Goal: Information Seeking & Learning: Learn about a topic

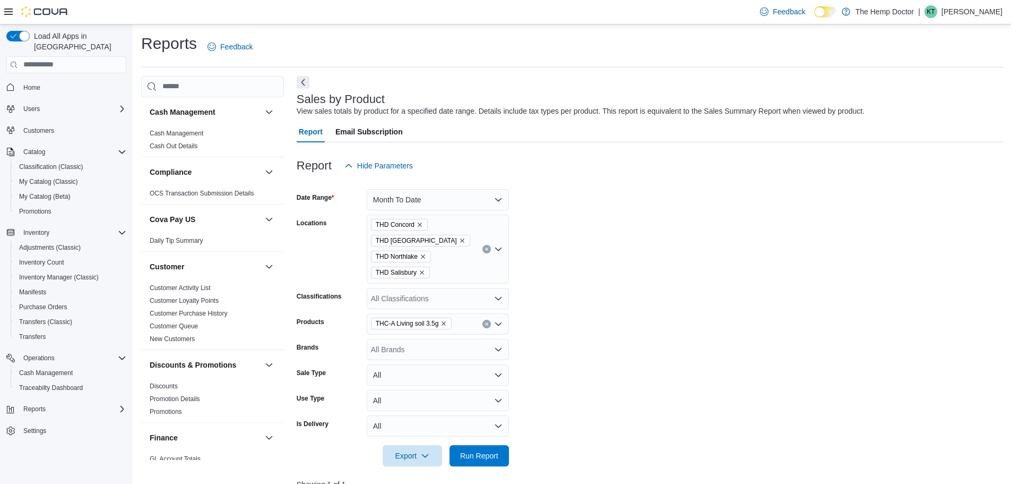
scroll to position [53, 0]
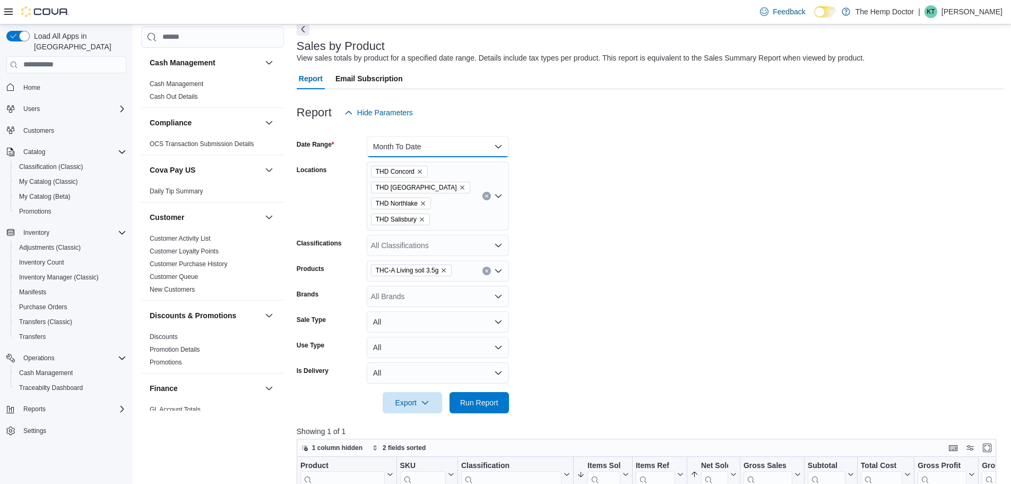
click at [497, 142] on button "Month To Date" at bounding box center [438, 146] width 142 height 21
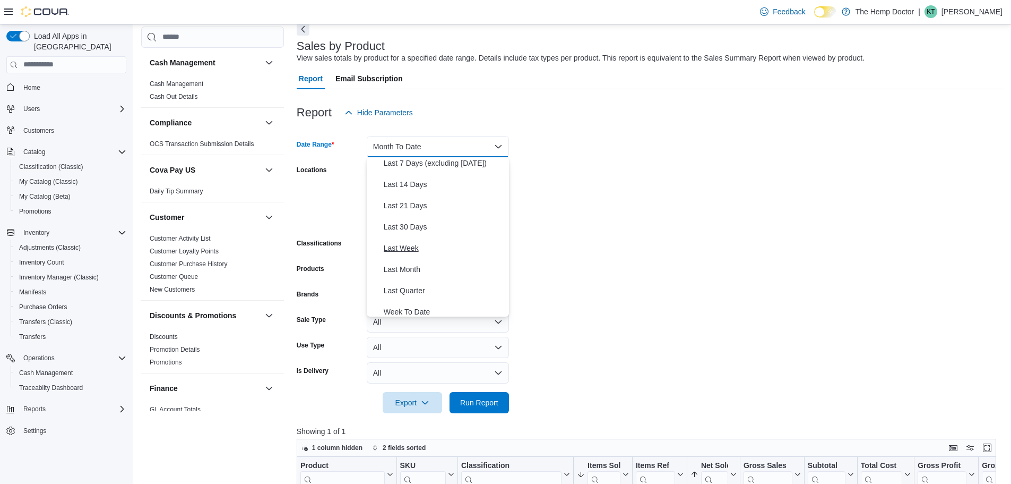
scroll to position [0, 0]
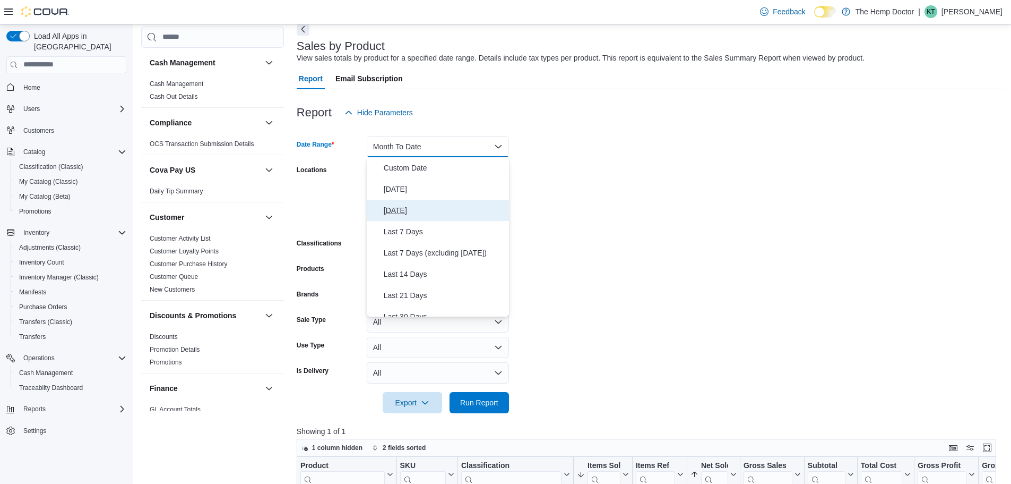
click at [411, 204] on span "[DATE]" at bounding box center [444, 210] width 121 height 13
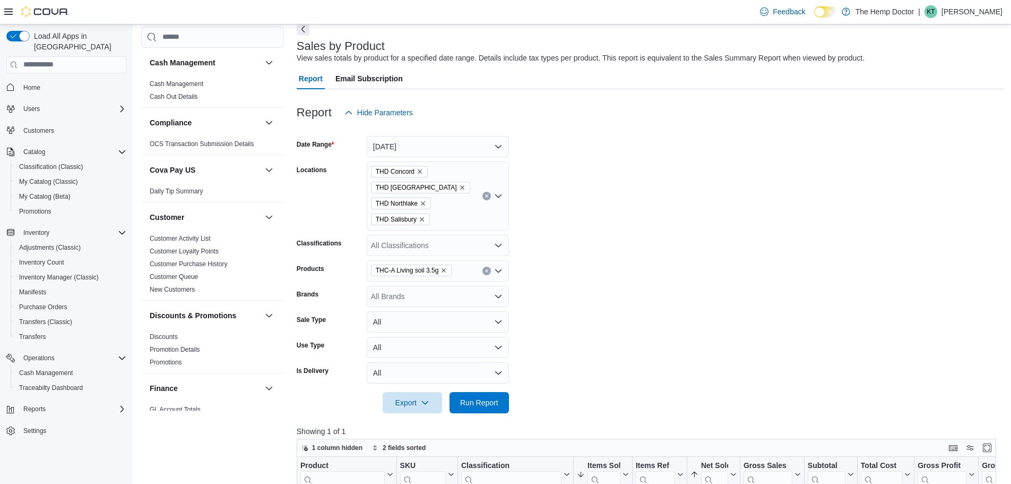
click at [665, 202] on form "Date Range Yesterday Locations THD Concord THD Mooresville THD Northlake THD Sa…" at bounding box center [650, 268] width 707 height 290
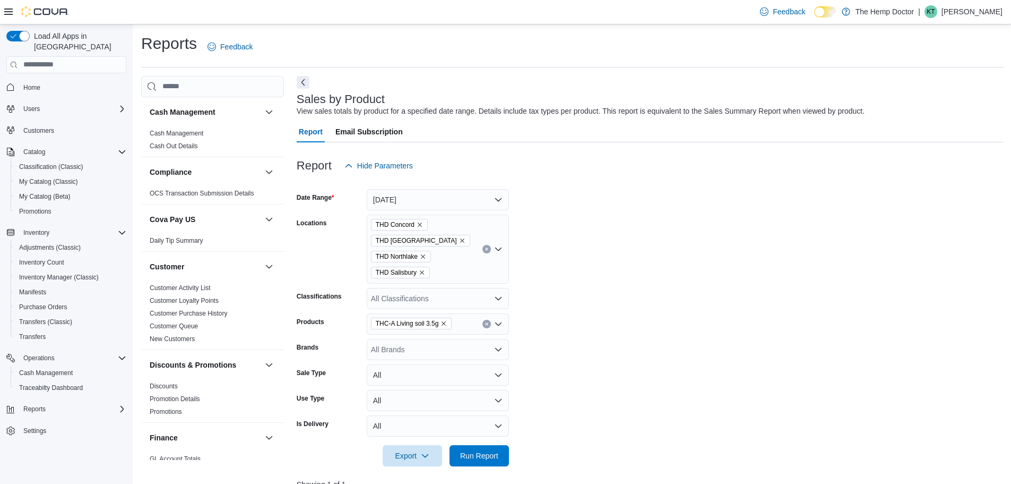
click at [45, 81] on span "Home" at bounding box center [72, 87] width 107 height 13
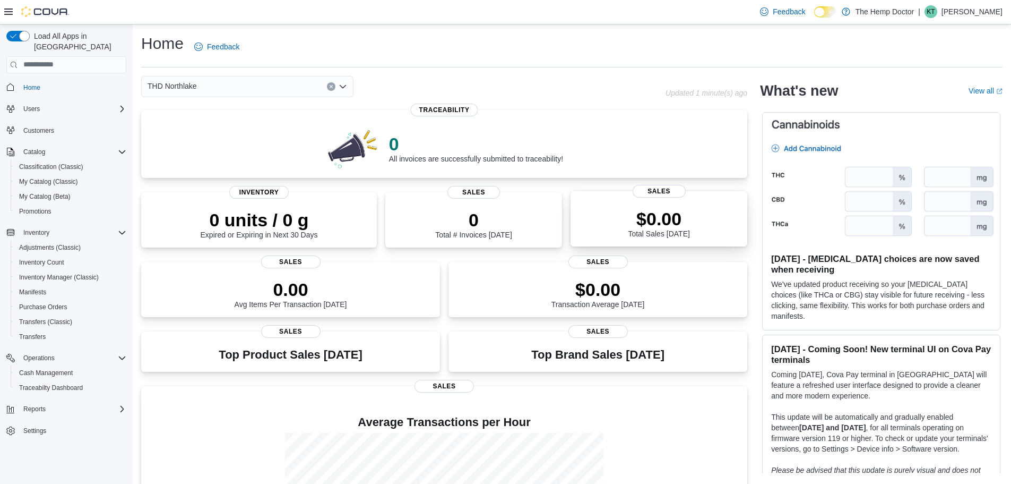
click at [674, 236] on div "$0.00 Total Sales [DATE]" at bounding box center [659, 223] width 62 height 30
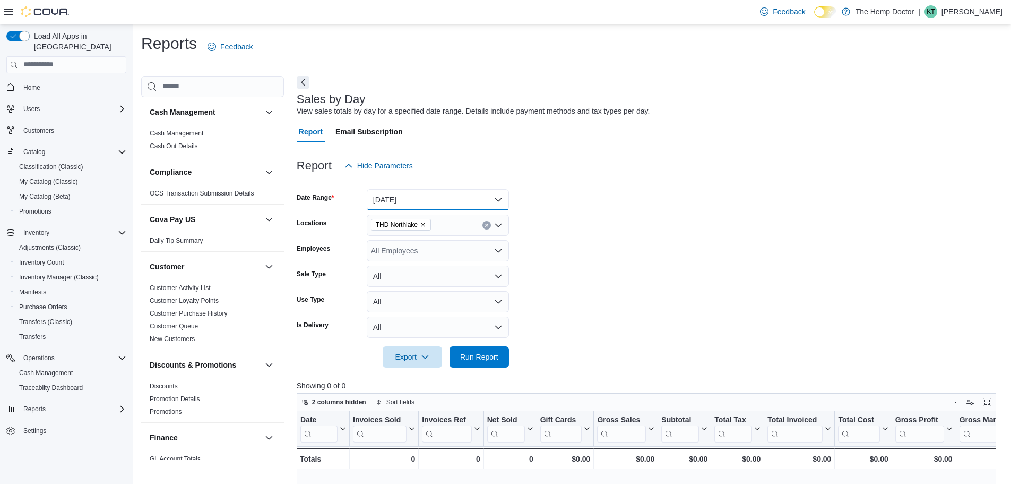
click at [405, 198] on button "[DATE]" at bounding box center [438, 199] width 142 height 21
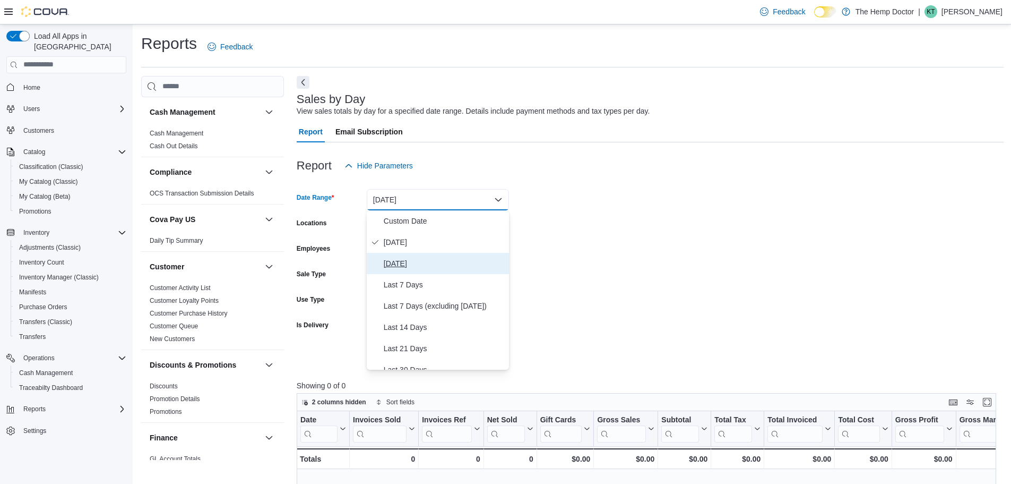
click at [410, 261] on span "Yesterday" at bounding box center [444, 263] width 121 height 13
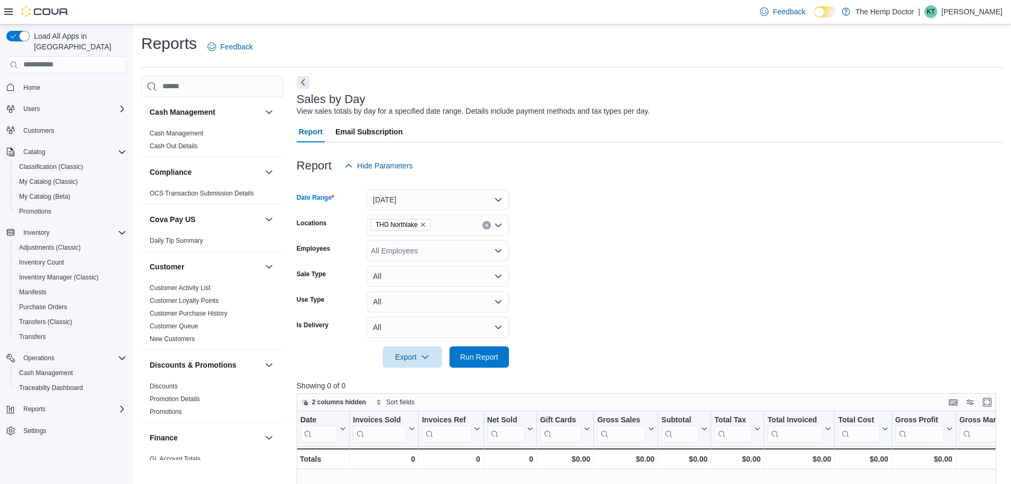
click at [448, 221] on div "THD Northlake" at bounding box center [438, 224] width 142 height 21
click at [657, 249] on form "Date Range Yesterday Locations THD Northlake Employees All Employees Sale Type …" at bounding box center [650, 271] width 707 height 191
click at [505, 357] on button "Run Report" at bounding box center [479, 356] width 59 height 21
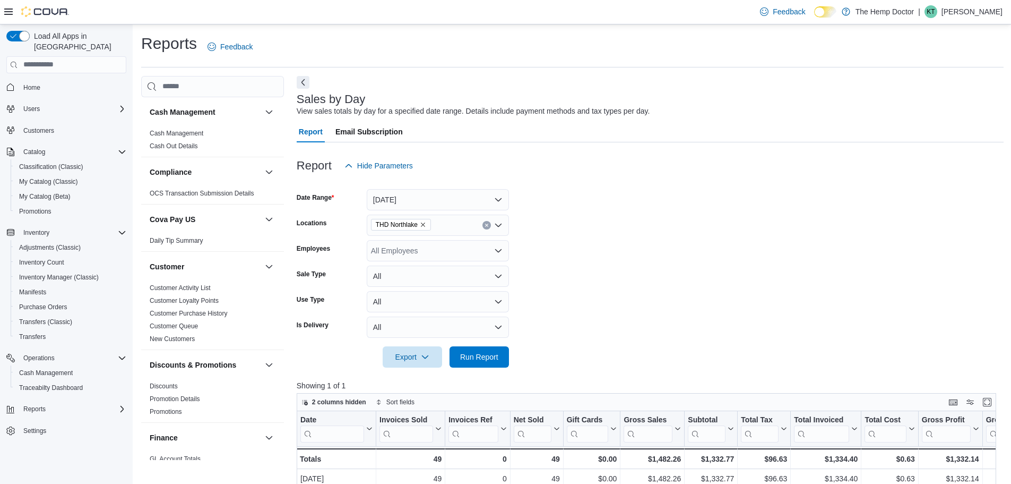
scroll to position [53, 0]
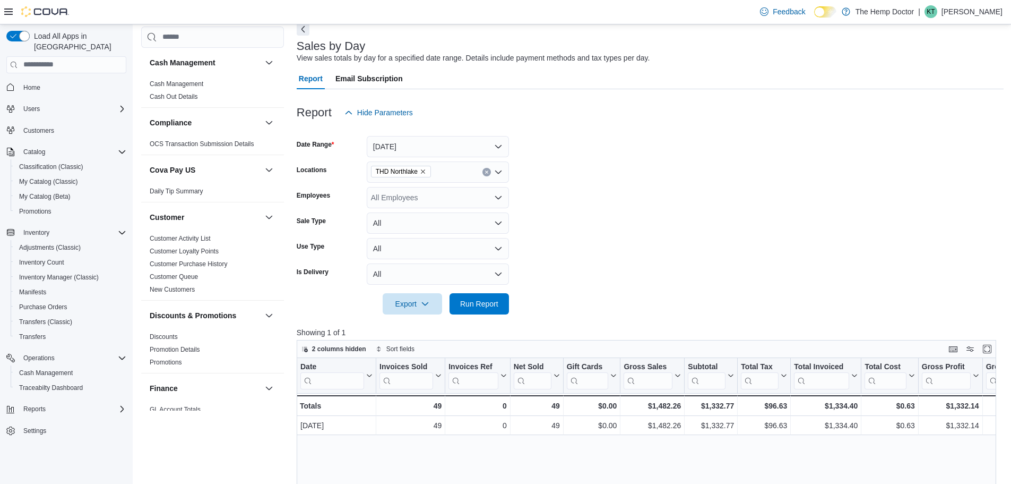
click at [444, 165] on div "THD Northlake" at bounding box center [438, 171] width 142 height 21
click at [431, 208] on span "THD Concord" at bounding box center [413, 205] width 46 height 11
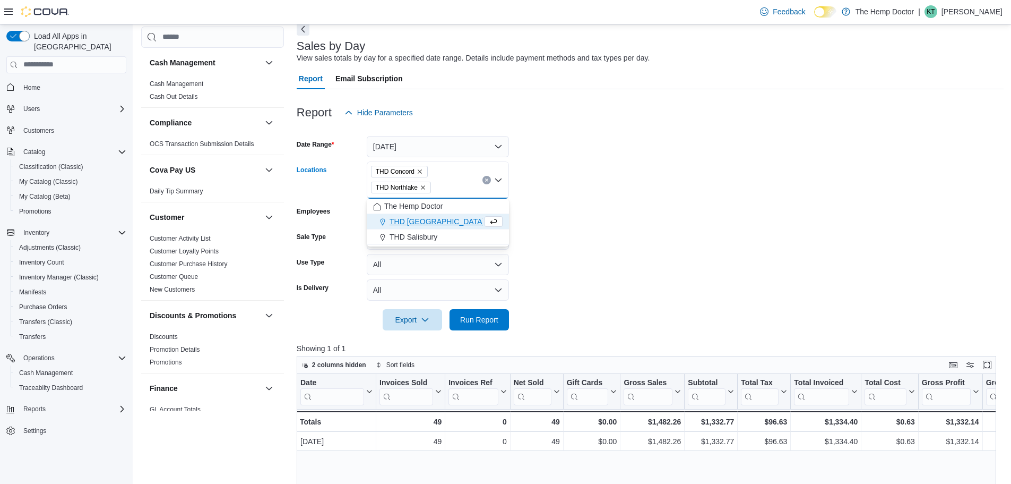
click at [425, 187] on icon "Remove THD Northlake from selection in this group" at bounding box center [423, 187] width 4 height 4
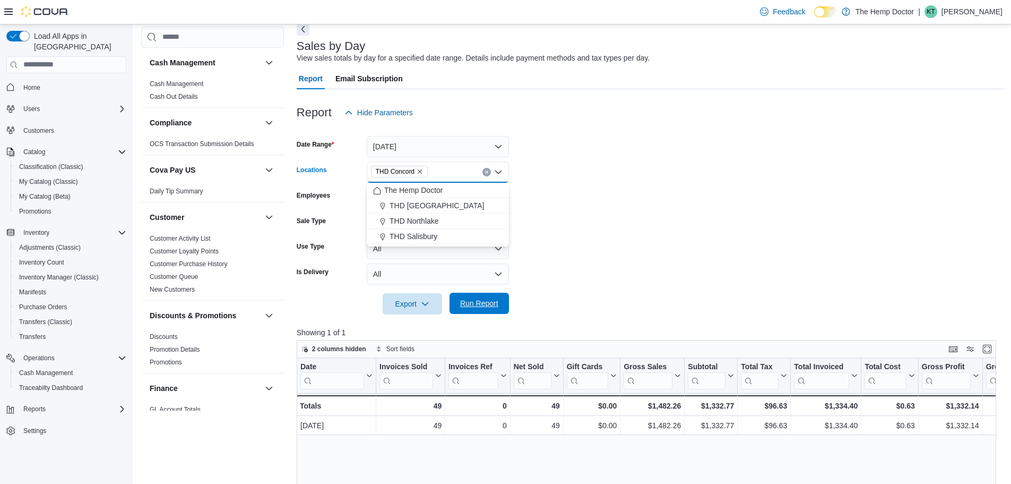
click at [483, 297] on span "Run Report" at bounding box center [479, 303] width 47 height 21
click at [416, 171] on span "THD Concord" at bounding box center [399, 171] width 47 height 11
click at [418, 172] on icon "Remove THD Concord from selection in this group" at bounding box center [420, 171] width 6 height 6
click at [440, 231] on div "THD Northlake" at bounding box center [438, 236] width 130 height 11
click at [470, 300] on span "Run Report" at bounding box center [479, 303] width 38 height 11
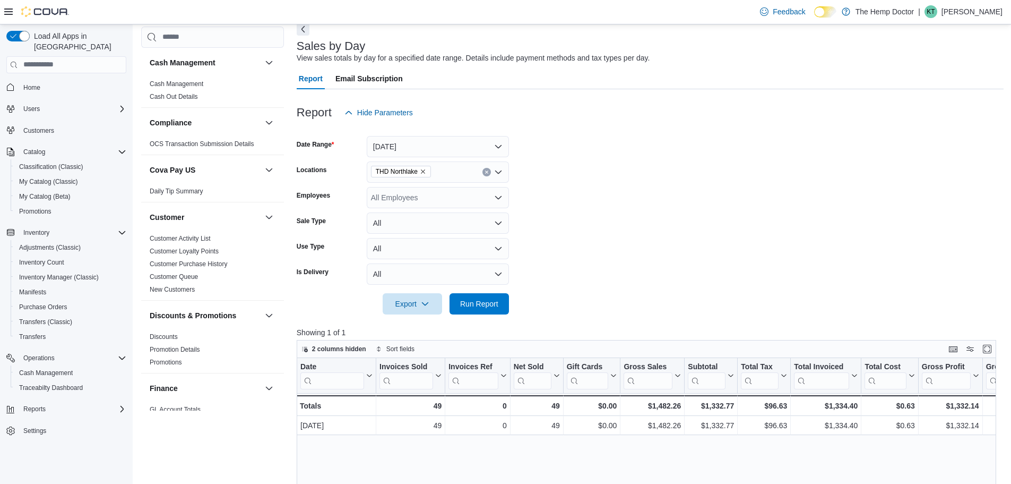
click at [424, 171] on icon "Remove THD Northlake from selection in this group" at bounding box center [423, 171] width 6 height 6
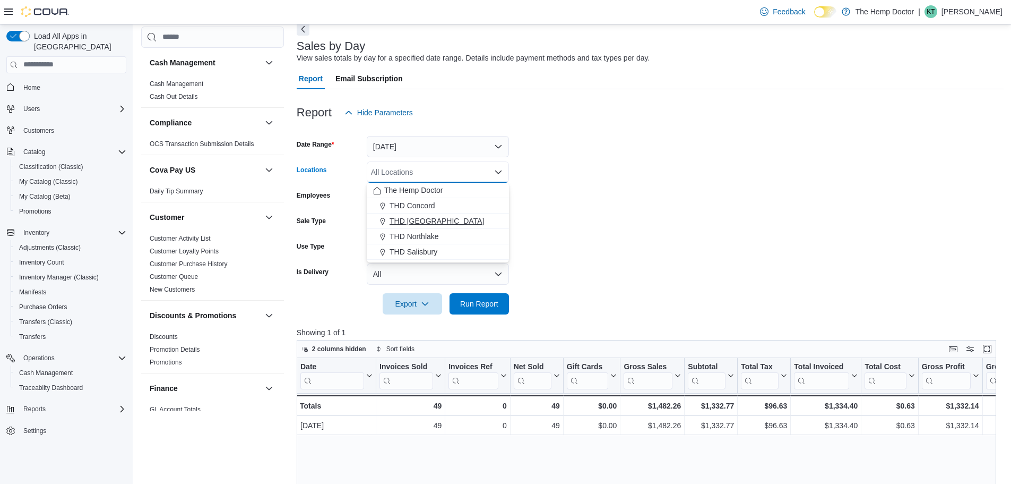
click at [429, 222] on span "THD Mooresville" at bounding box center [437, 221] width 94 height 11
click at [487, 304] on span "Run Report" at bounding box center [479, 303] width 38 height 11
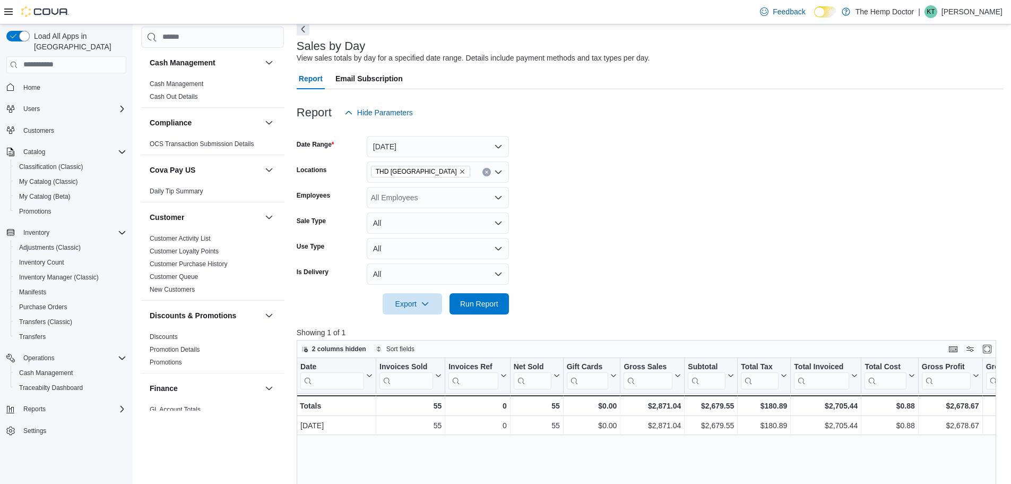
click at [459, 170] on icon "Remove THD Mooresville from selection in this group" at bounding box center [462, 171] width 6 height 6
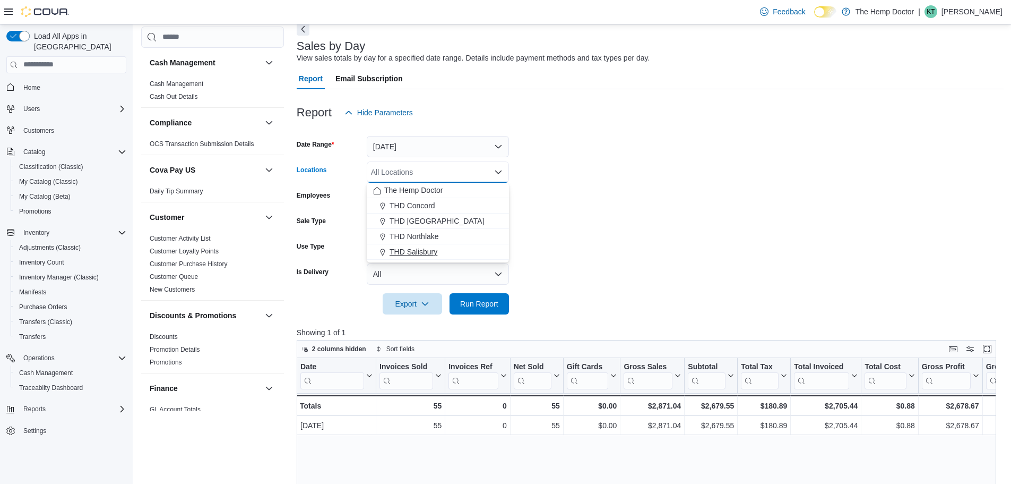
click at [428, 250] on span "THD Salisbury" at bounding box center [414, 251] width 48 height 11
click at [487, 302] on span "Run Report" at bounding box center [479, 303] width 38 height 11
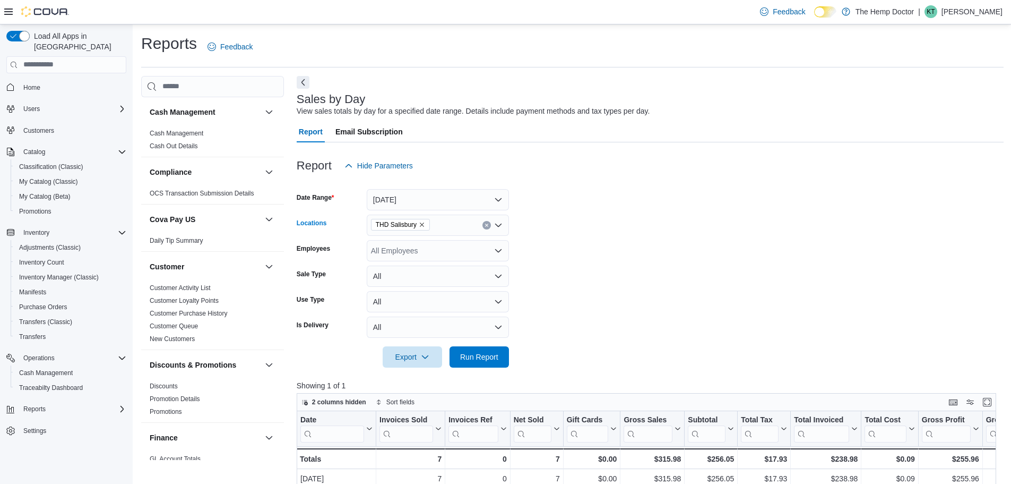
click at [423, 224] on icon "Remove THD Salisbury from selection in this group" at bounding box center [422, 224] width 6 height 6
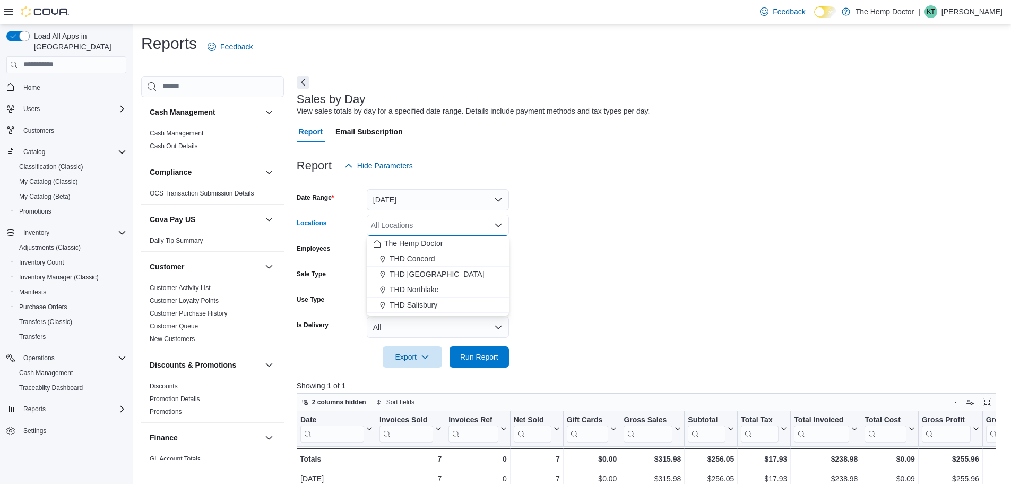
click at [413, 254] on span "THD Concord" at bounding box center [413, 258] width 46 height 11
click at [416, 260] on span "THD Mooresville" at bounding box center [437, 258] width 94 height 11
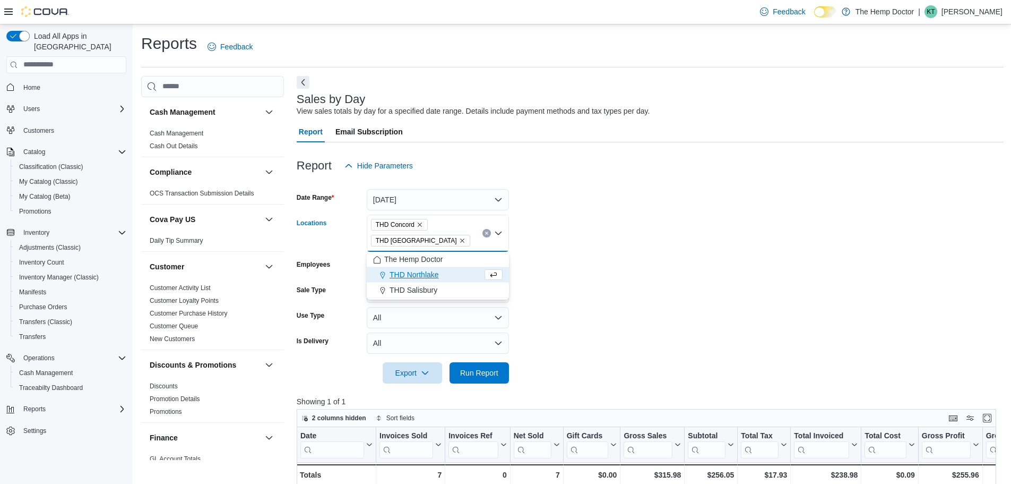
click at [416, 260] on span "The Hemp Doctor" at bounding box center [413, 259] width 58 height 11
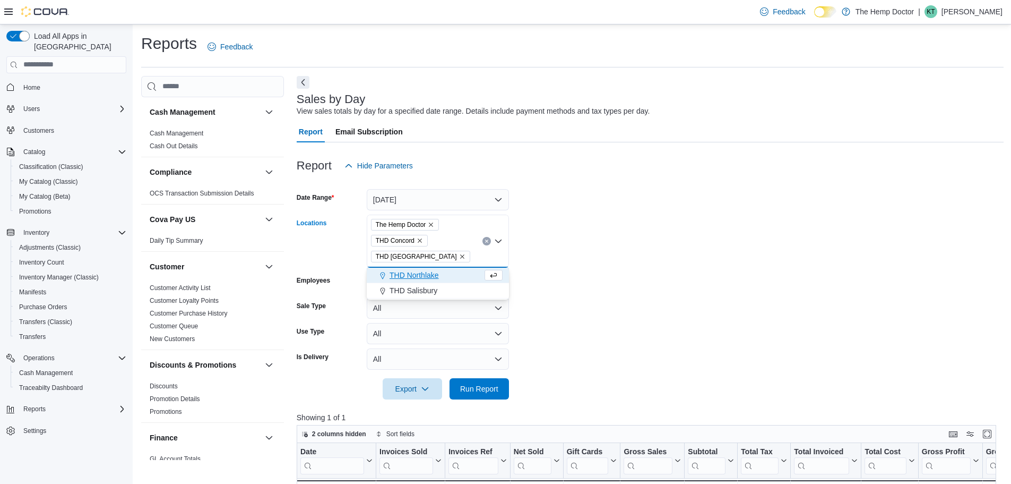
click at [415, 241] on span "THD Concord" at bounding box center [395, 240] width 39 height 11
click at [423, 240] on icon "Remove THD Concord from selection in this group" at bounding box center [420, 240] width 6 height 6
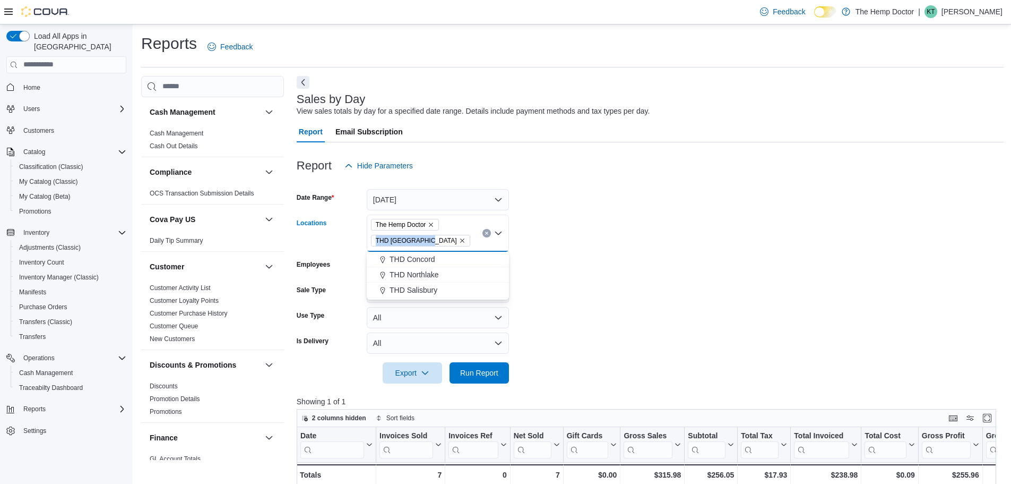
click at [423, 240] on span "THD Mooresville" at bounding box center [416, 240] width 81 height 11
click at [459, 240] on icon "Remove THD Mooresville from selection in this group" at bounding box center [462, 240] width 6 height 6
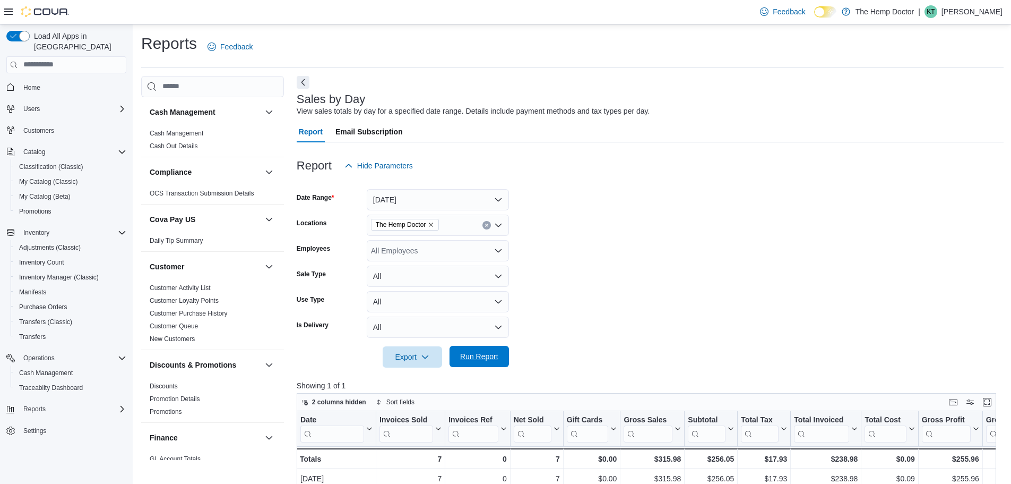
click at [483, 359] on span "Run Report" at bounding box center [479, 356] width 38 height 11
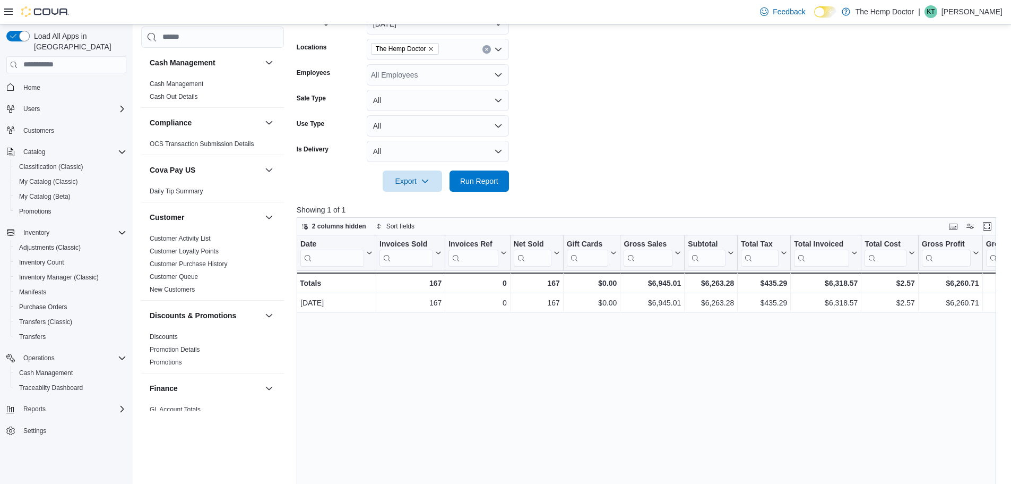
scroll to position [159, 0]
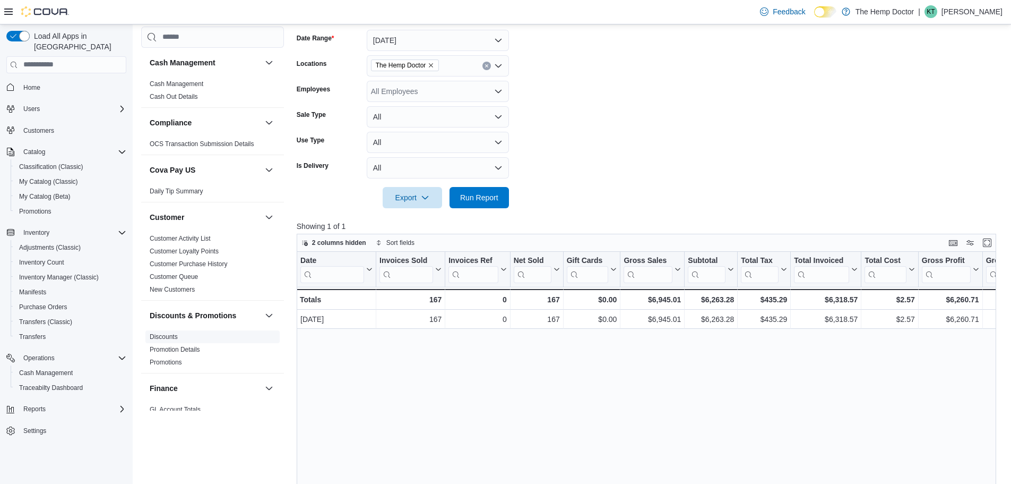
click at [170, 339] on link "Discounts" at bounding box center [164, 336] width 28 height 7
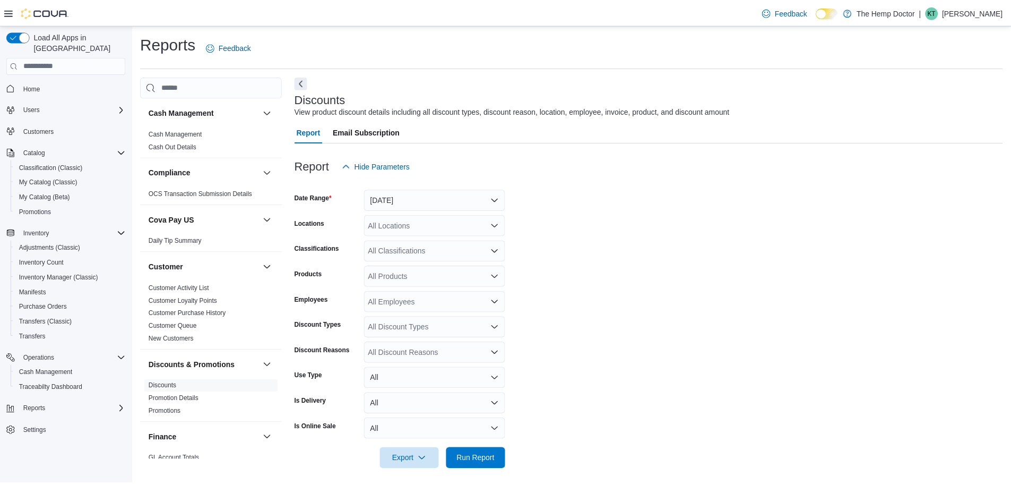
scroll to position [7, 0]
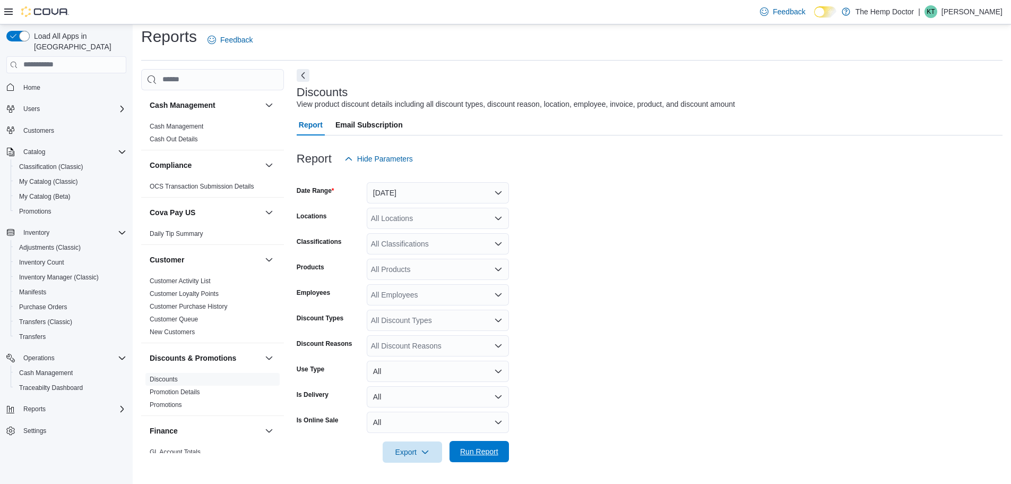
click at [488, 446] on span "Run Report" at bounding box center [479, 451] width 38 height 11
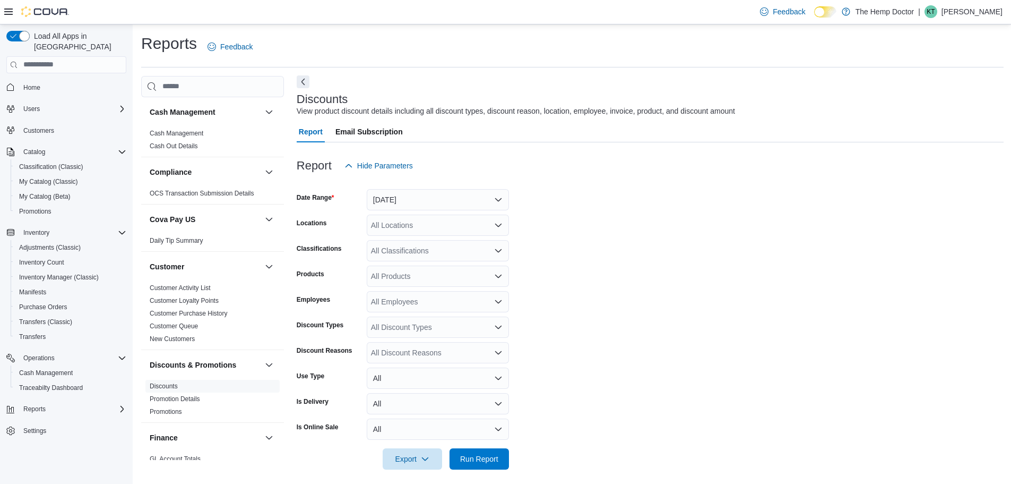
click at [303, 87] on button "Next" at bounding box center [303, 81] width 13 height 13
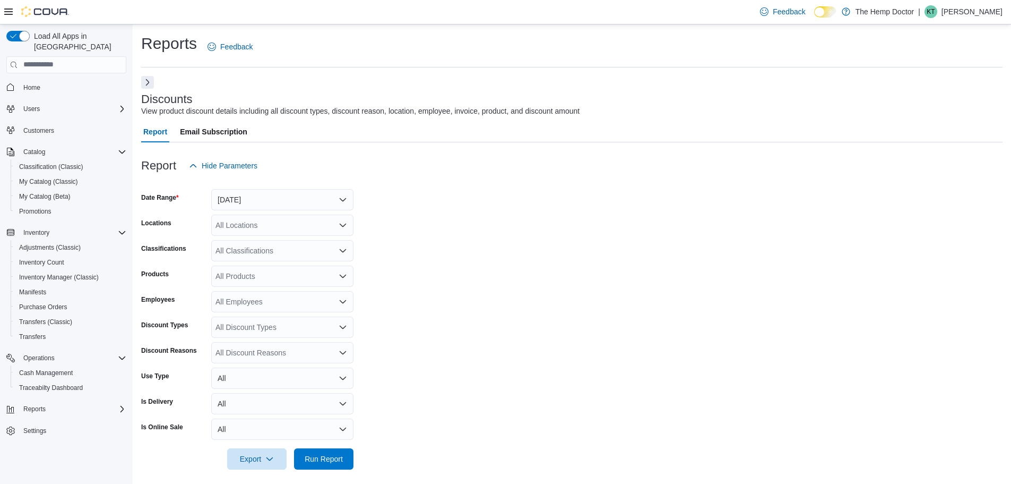
drag, startPoint x: 632, startPoint y: 454, endPoint x: 573, endPoint y: 509, distance: 80.8
drag, startPoint x: 573, startPoint y: 509, endPoint x: 538, endPoint y: 475, distance: 48.1
click at [517, 452] on form "Date Range Yesterday Locations All Locations Classifications All Classification…" at bounding box center [572, 322] width 862 height 293
click at [40, 177] on span "My Catalog (Classic)" at bounding box center [48, 181] width 59 height 8
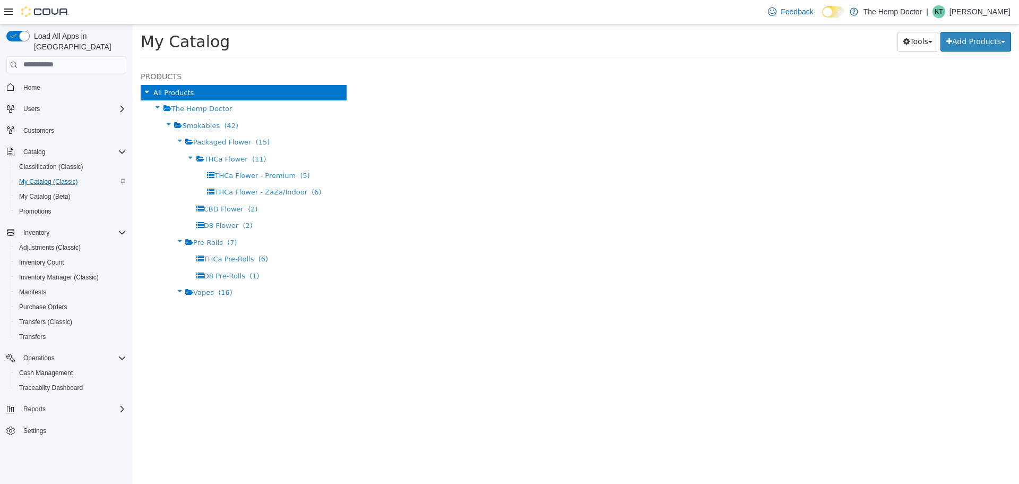
select select "**********"
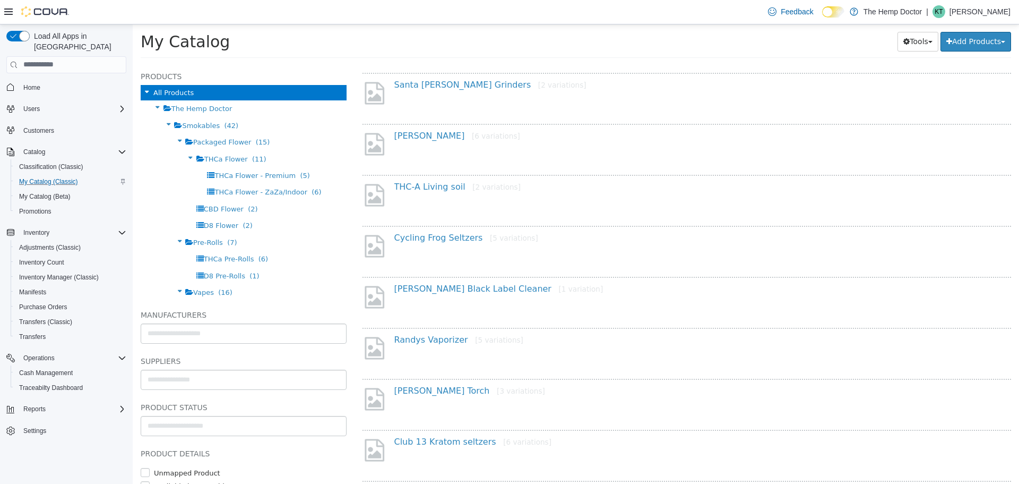
scroll to position [106, 0]
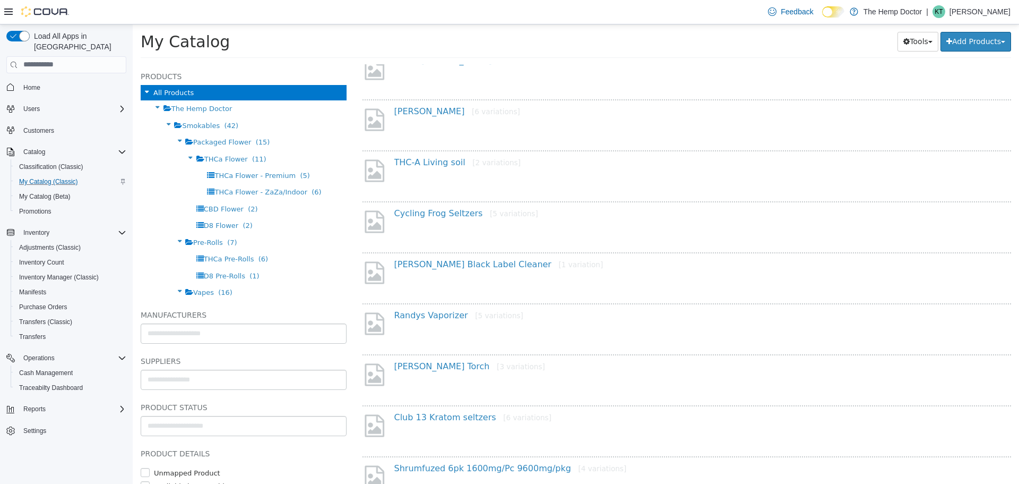
click at [445, 168] on div "THC-A Living soil [2 variations]" at bounding box center [690, 164] width 609 height 15
click at [445, 162] on link "THC-A Living soil [2 variations]" at bounding box center [457, 162] width 126 height 10
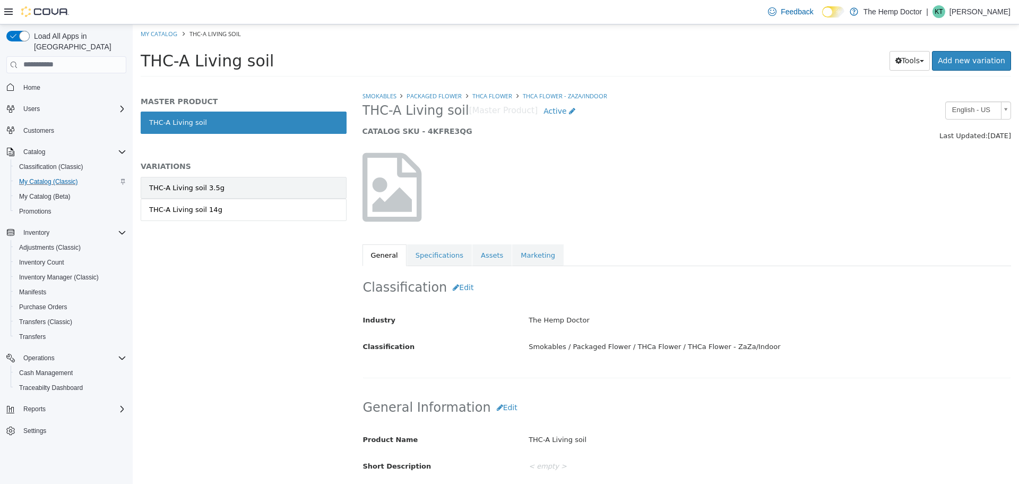
click at [312, 184] on link "THC-A Living soil 3.5g" at bounding box center [244, 187] width 206 height 22
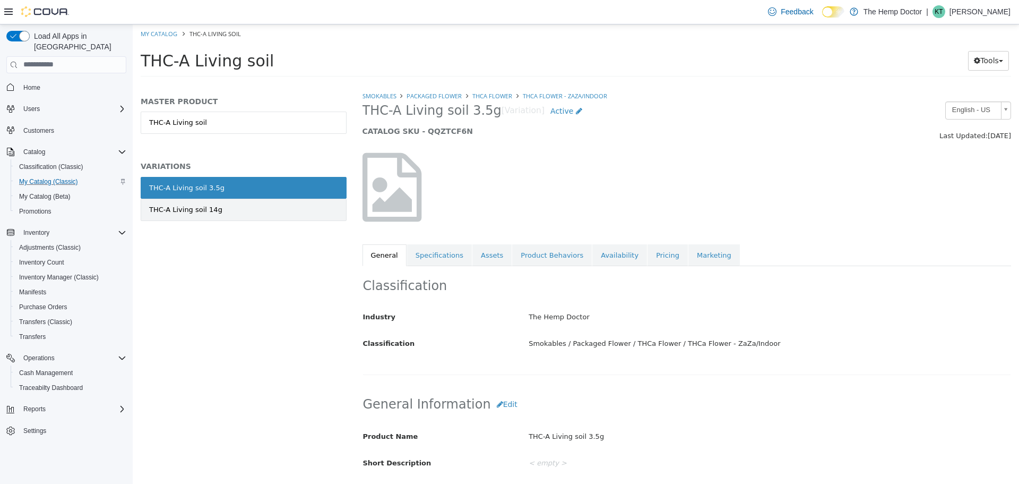
click at [190, 216] on link "THC-A Living soil 14g" at bounding box center [244, 209] width 206 height 22
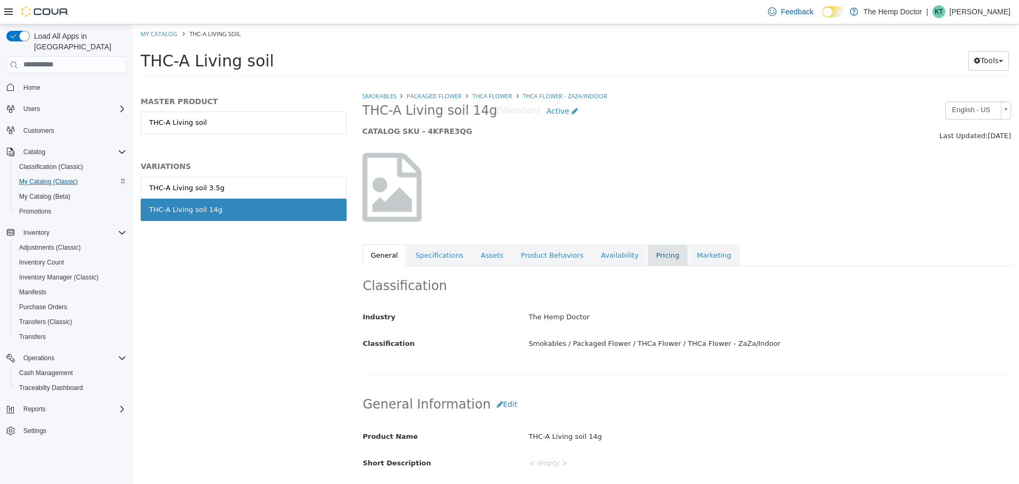
click at [648, 251] on link "Pricing" at bounding box center [668, 255] width 40 height 22
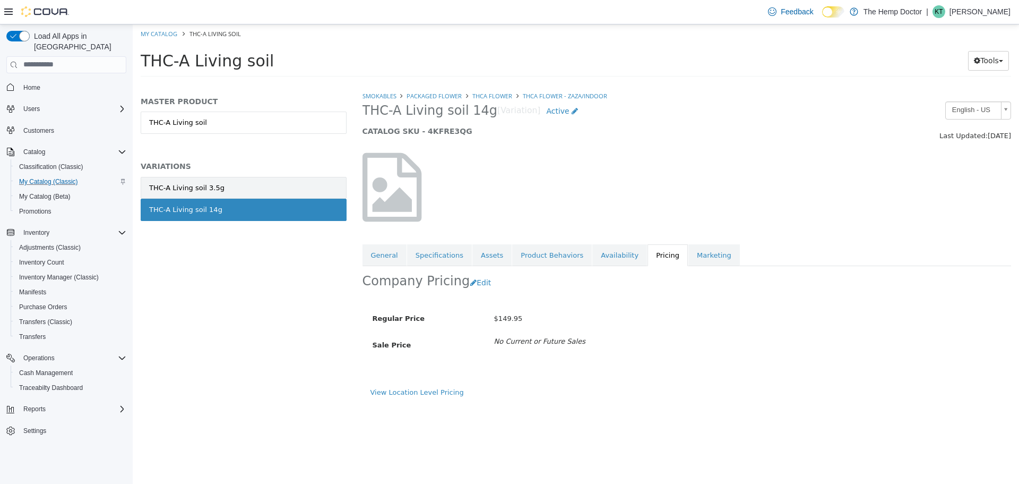
click at [190, 185] on div "THC-A Living soil 3.5g" at bounding box center [186, 187] width 75 height 11
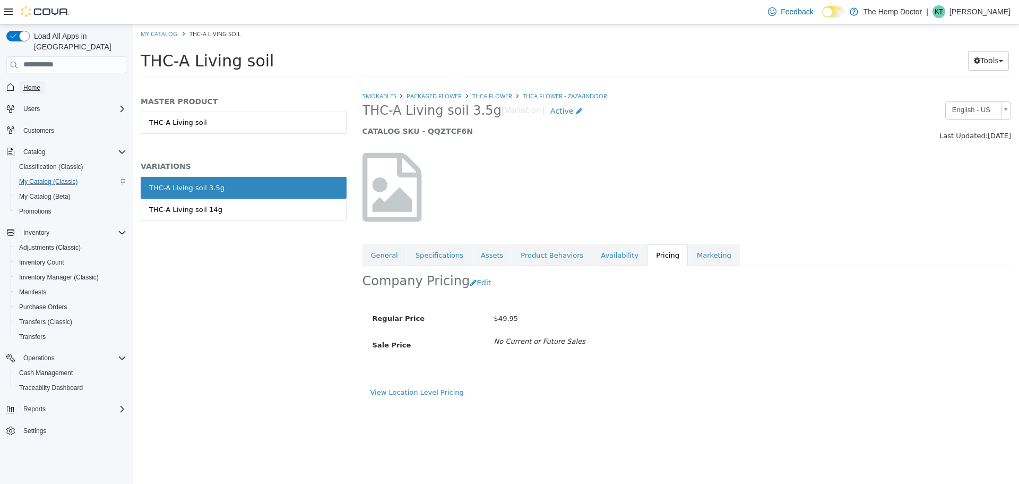
click at [38, 83] on span "Home" at bounding box center [31, 87] width 17 height 8
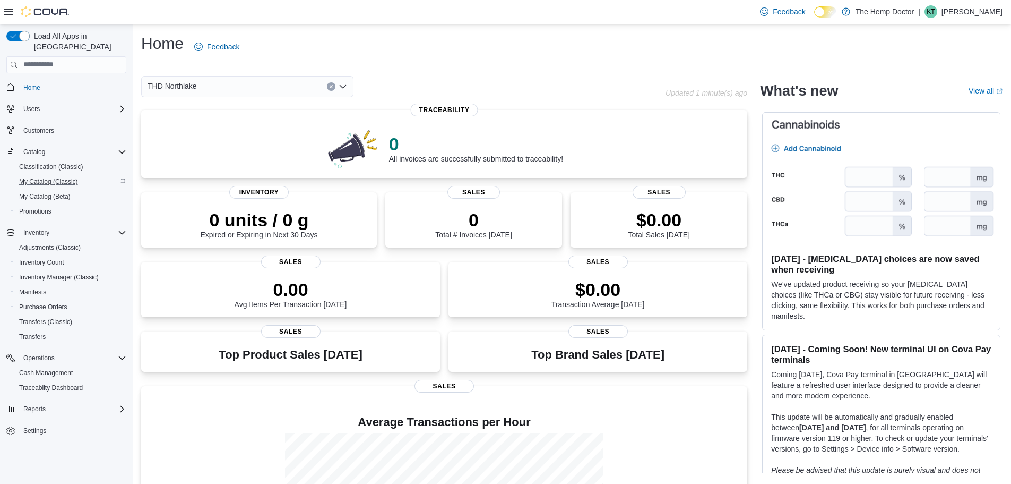
click at [179, 80] on span "THD Northlake" at bounding box center [172, 86] width 49 height 13
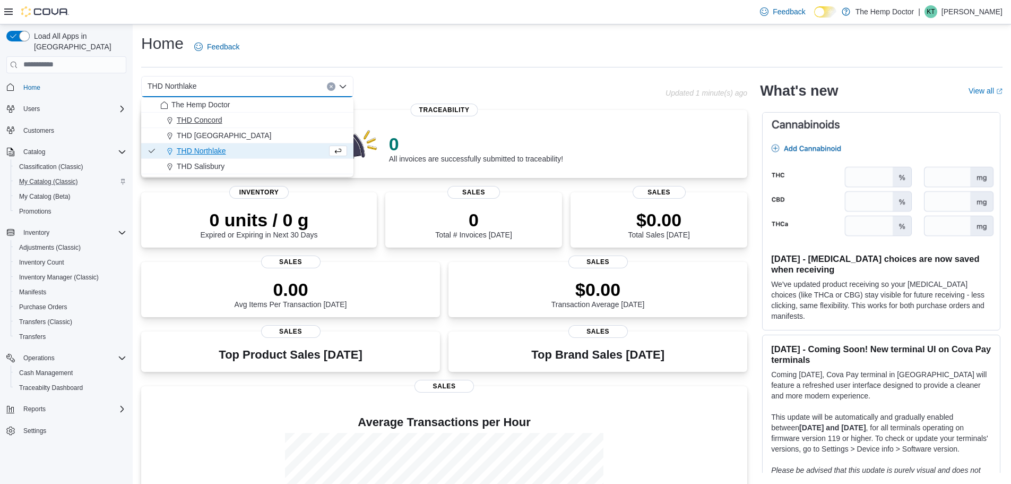
click at [191, 118] on span "THD Concord" at bounding box center [200, 120] width 46 height 11
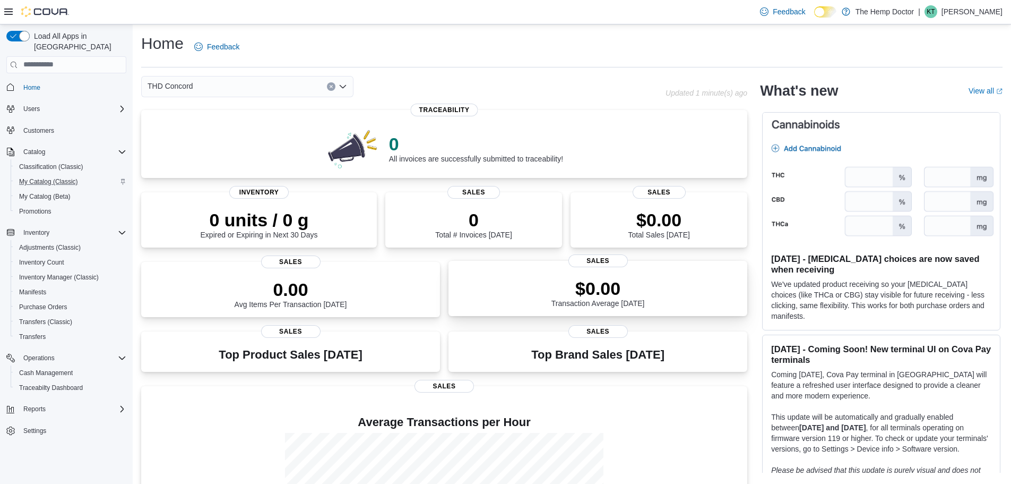
click at [609, 299] on div "$0.00 Transaction Average Today" at bounding box center [598, 293] width 93 height 30
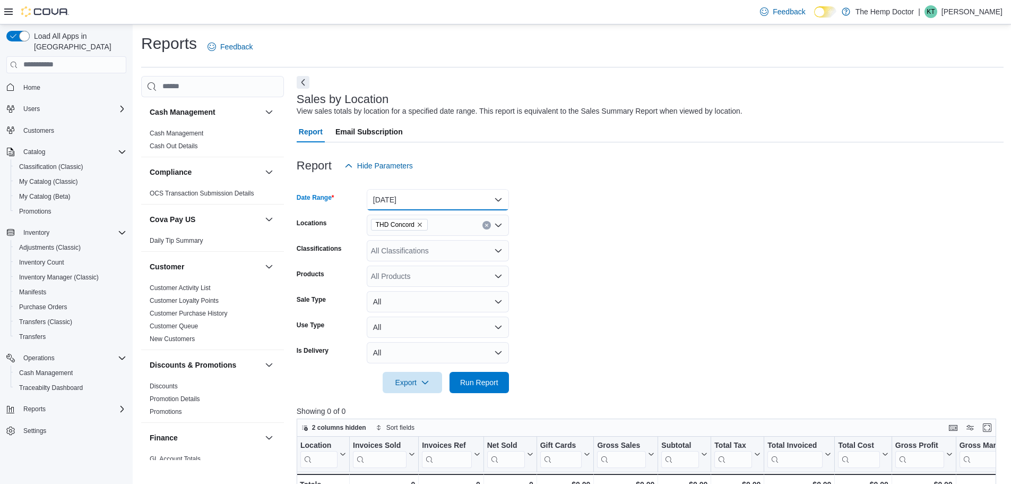
click at [413, 201] on button "[DATE]" at bounding box center [438, 199] width 142 height 21
click at [569, 207] on form "Date Range Today Locations THD Concord Classifications All Classifications Prod…" at bounding box center [650, 284] width 707 height 217
click at [433, 194] on button "Today" at bounding box center [438, 199] width 142 height 21
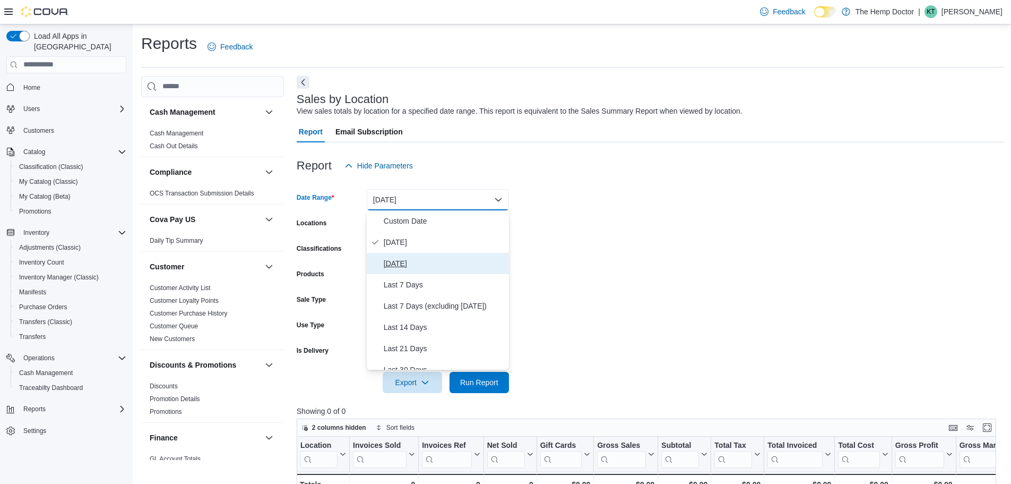
click at [444, 269] on span "Yesterday" at bounding box center [444, 263] width 121 height 13
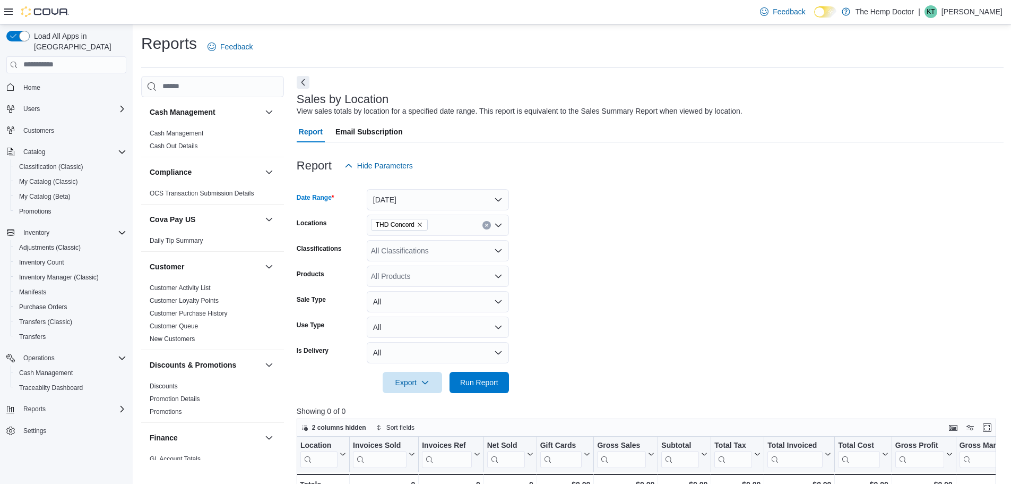
click at [496, 393] on div at bounding box center [650, 399] width 707 height 13
click at [496, 386] on span "Run Report" at bounding box center [479, 381] width 38 height 11
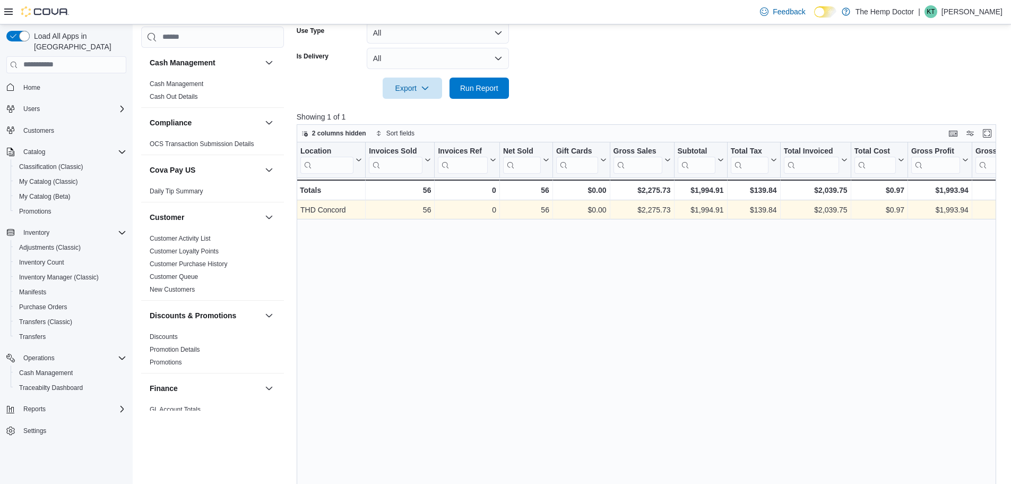
scroll to position [277, 0]
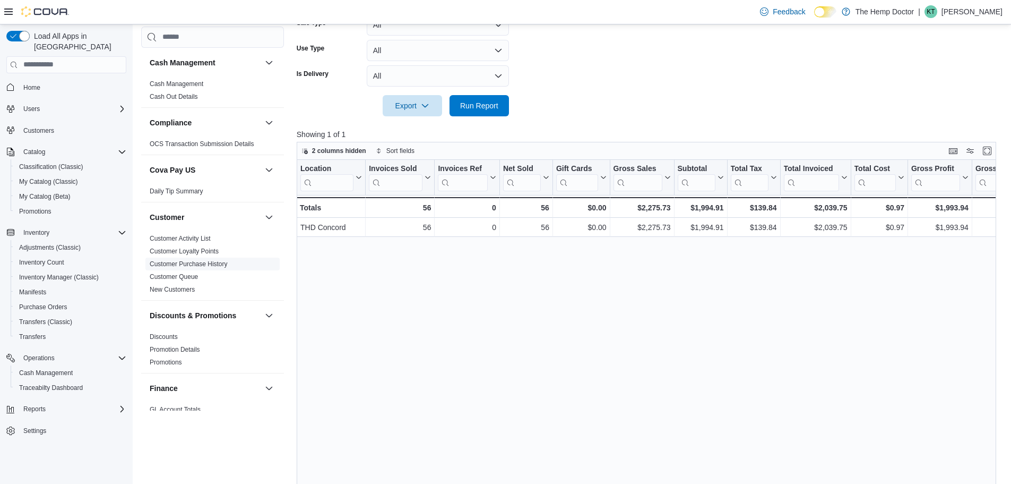
click at [175, 263] on link "Customer Purchase History" at bounding box center [189, 263] width 78 height 7
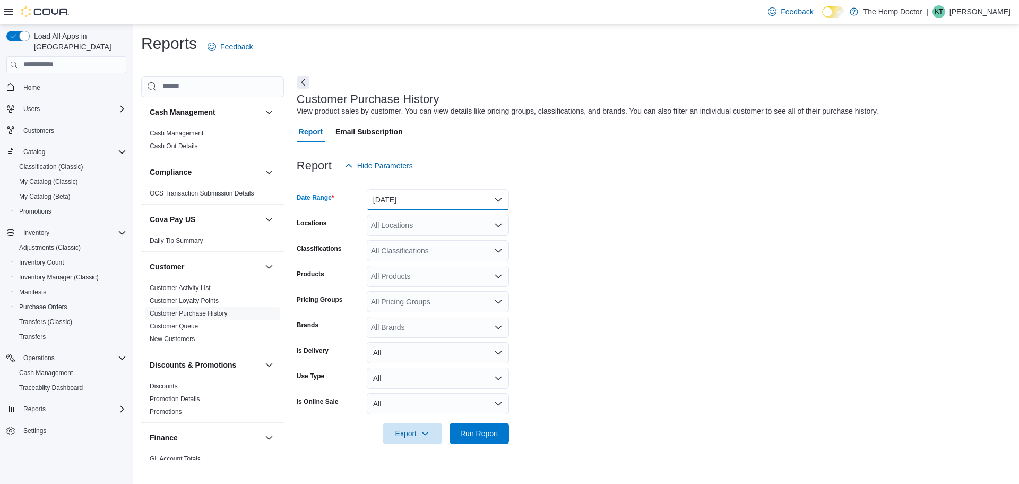
click at [417, 205] on button "Yesterday" at bounding box center [438, 199] width 142 height 21
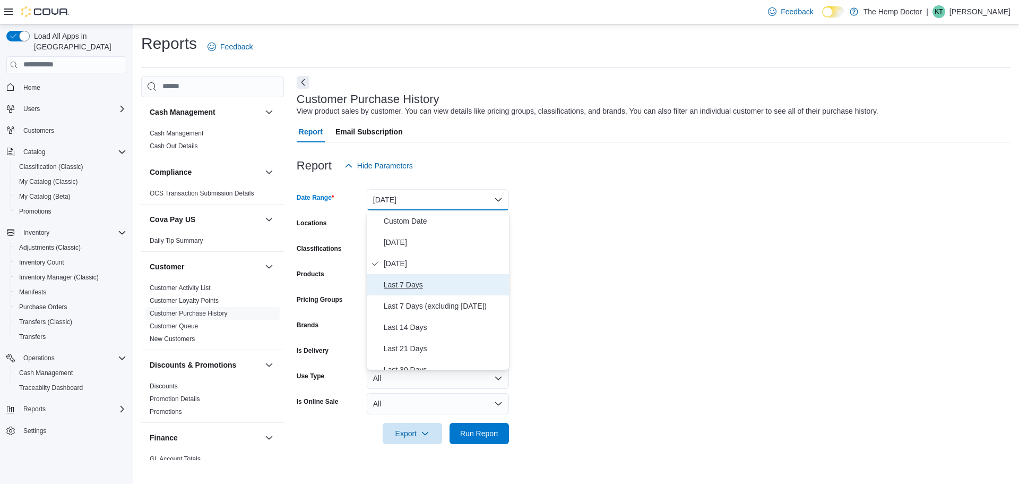
click at [434, 279] on span "Last 7 Days" at bounding box center [444, 284] width 121 height 13
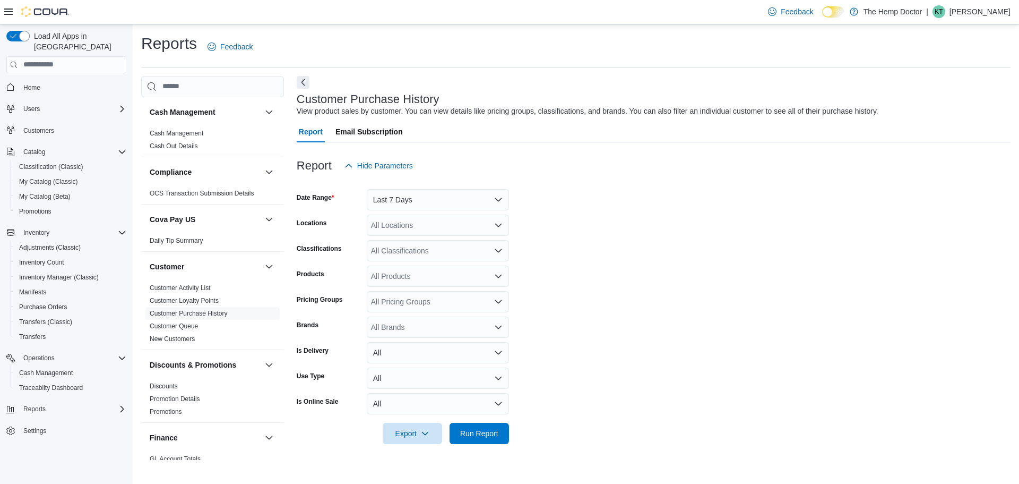
click at [606, 273] on form "Date Range Last 7 Days Locations All Locations Classifications All Classificati…" at bounding box center [654, 310] width 714 height 268
click at [481, 426] on span "Run Report" at bounding box center [479, 432] width 47 height 21
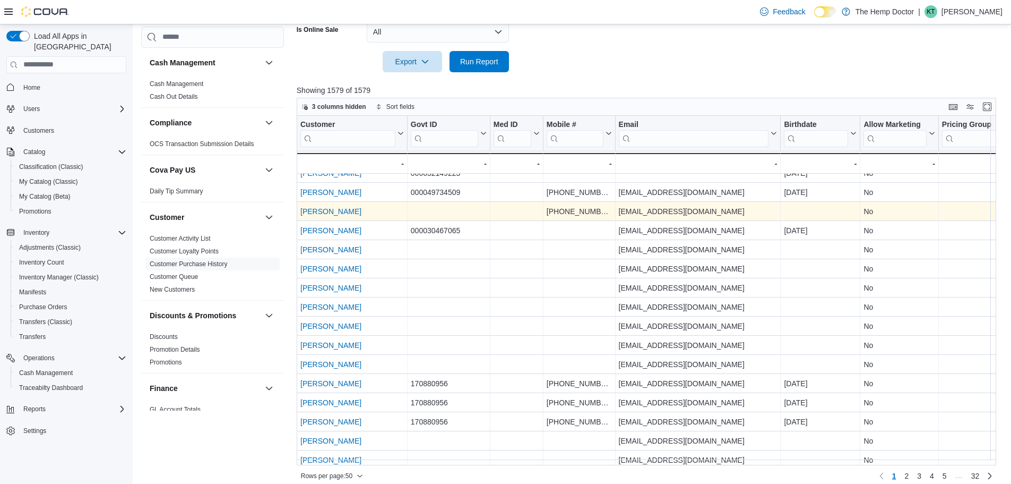
scroll to position [106, 0]
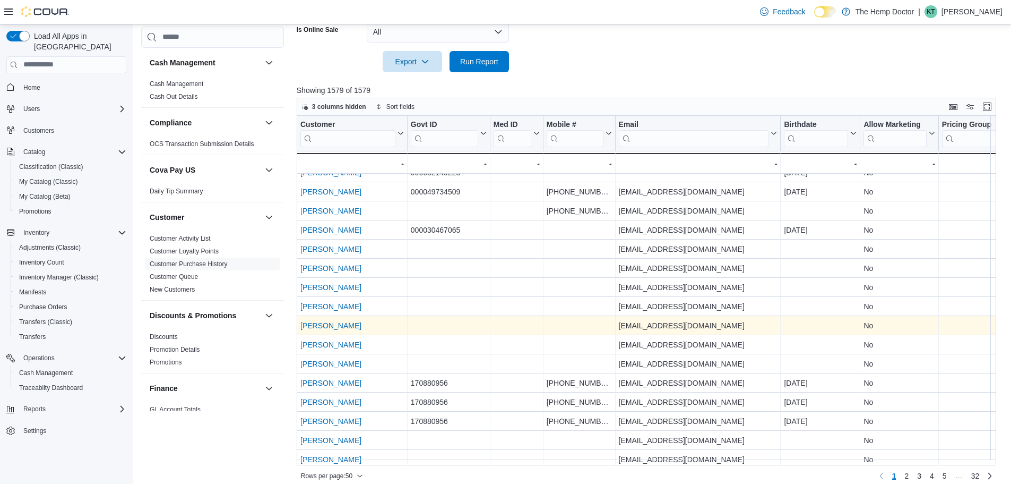
click at [314, 324] on link "Adam Ficca" at bounding box center [330, 325] width 61 height 8
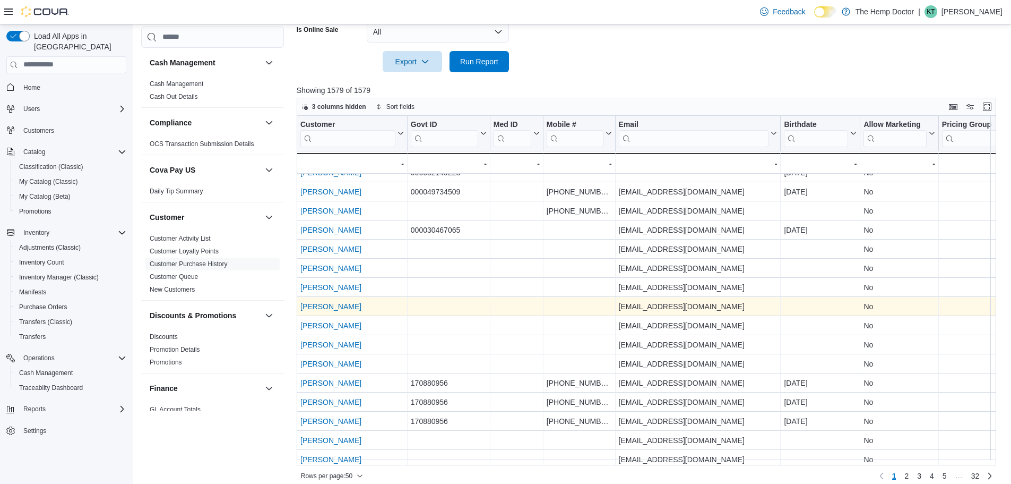
scroll to position [159, 0]
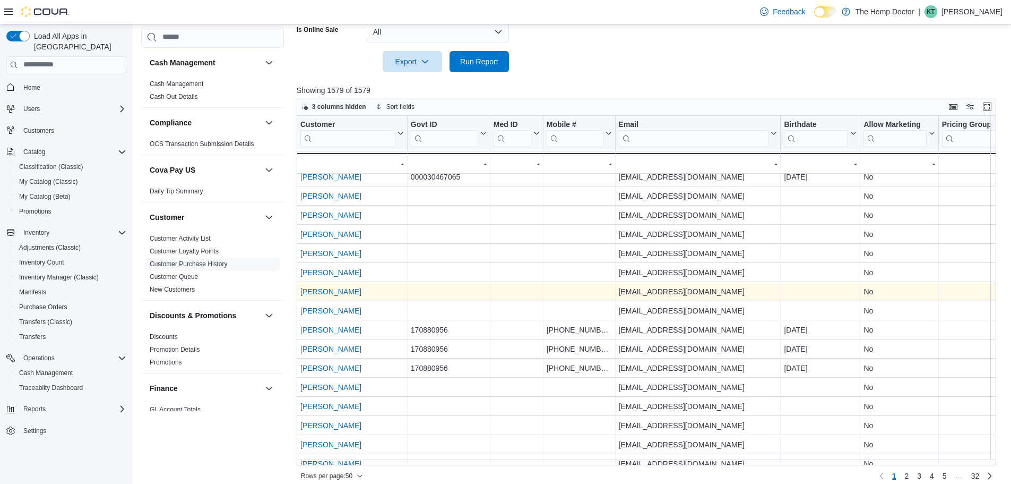
click at [330, 294] on link "Adam Hall" at bounding box center [330, 291] width 61 height 8
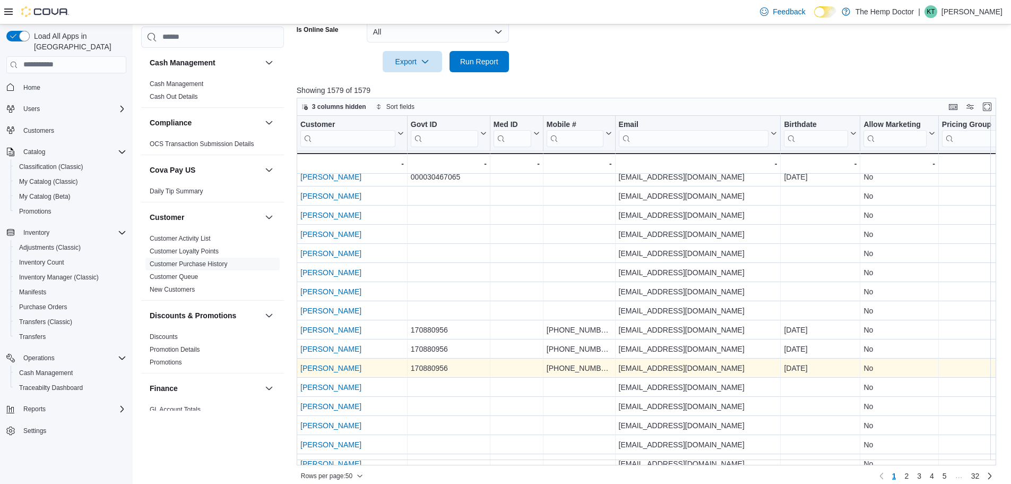
click at [334, 367] on link "Adam Hyatt" at bounding box center [330, 368] width 61 height 8
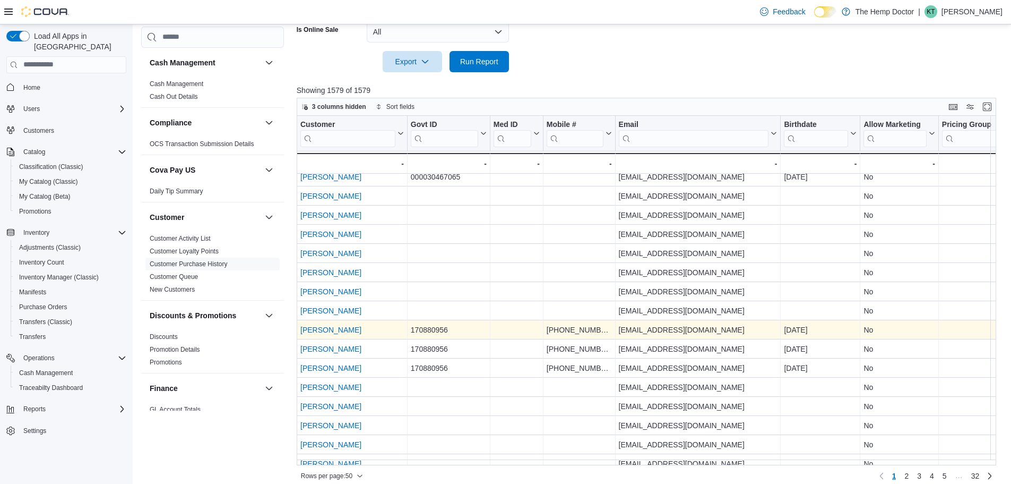
scroll to position [212, 0]
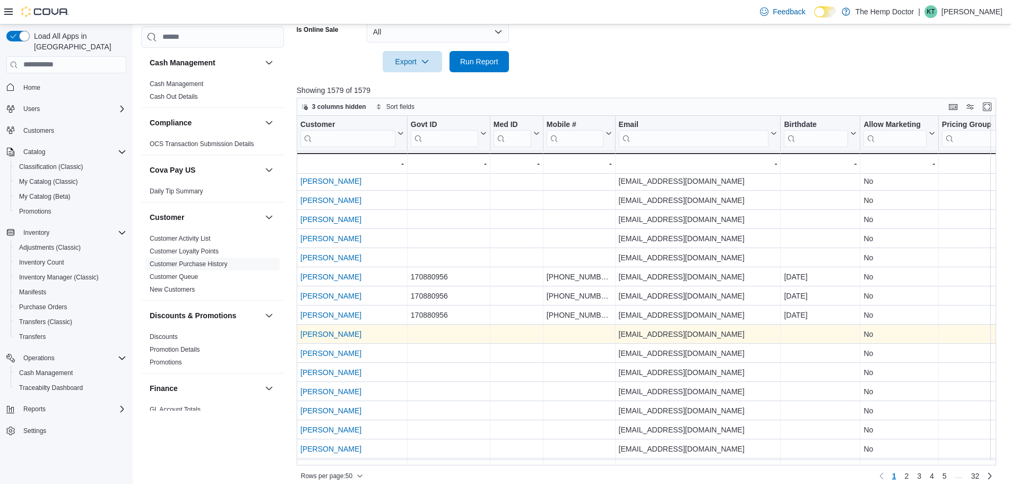
click at [342, 334] on link "Adam Mansour" at bounding box center [330, 334] width 61 height 8
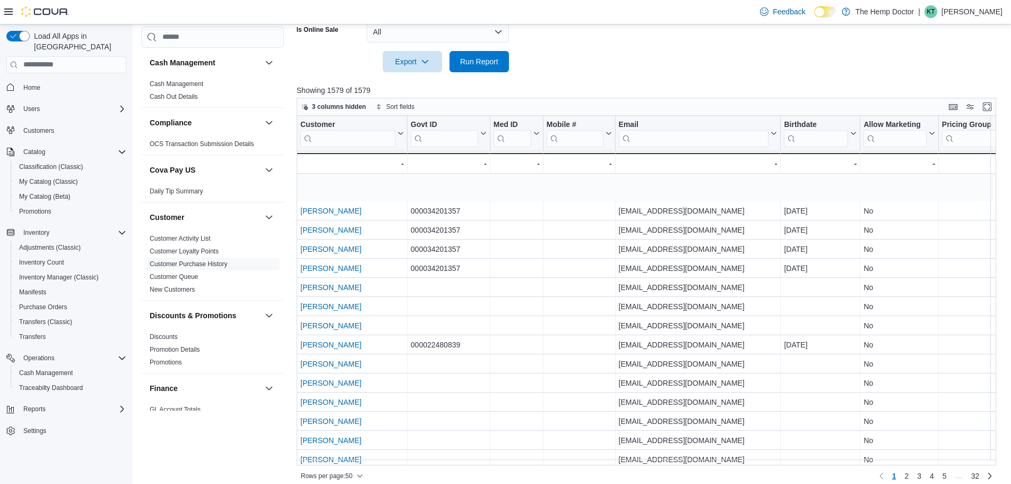
scroll to position [669, 0]
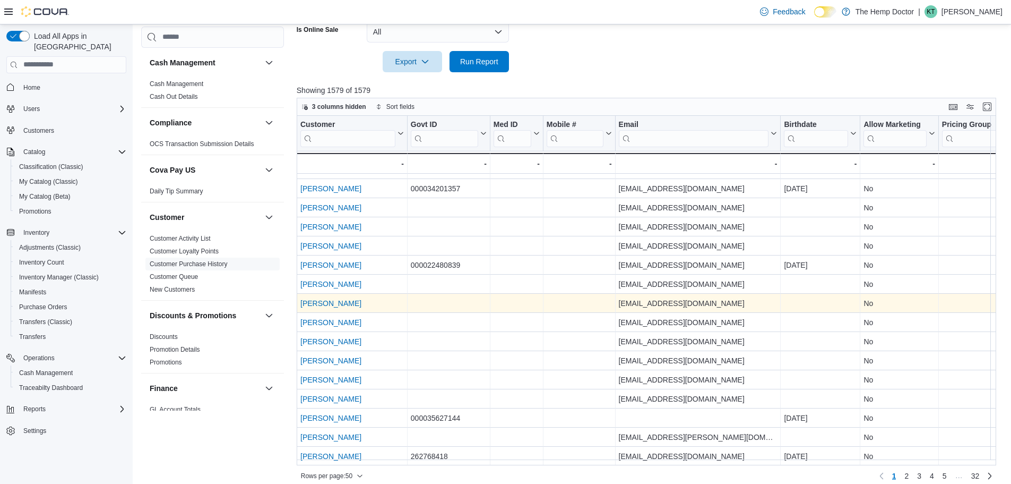
click at [320, 299] on link "Alex Ortiz" at bounding box center [330, 303] width 61 height 8
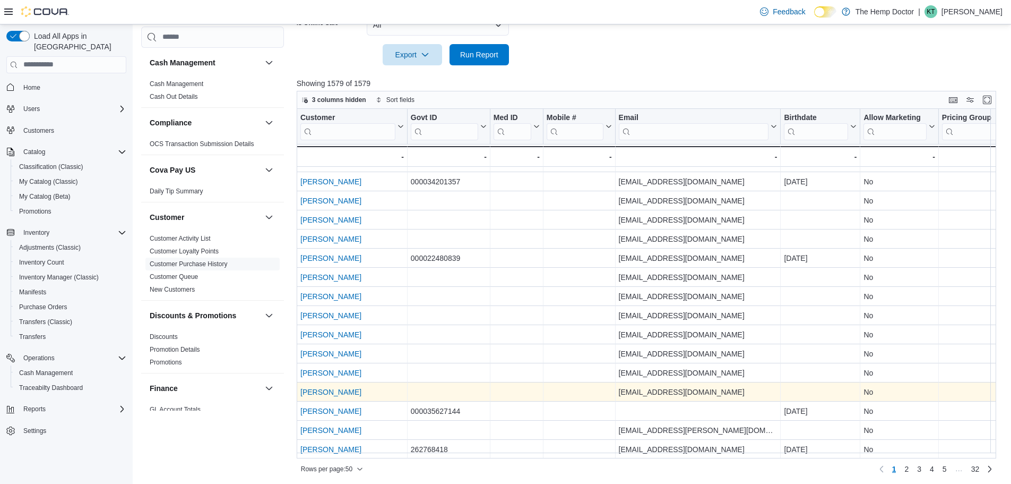
scroll to position [381, 0]
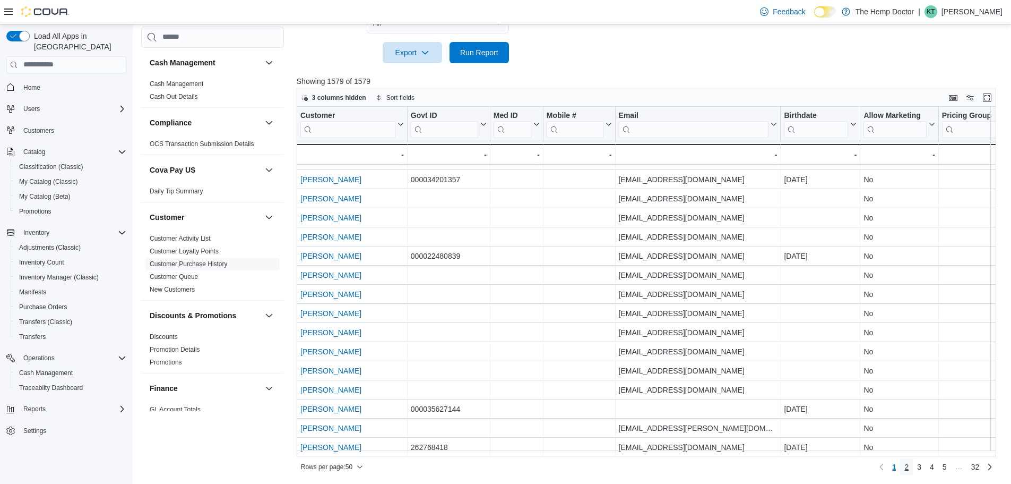
click at [913, 468] on link "2" at bounding box center [906, 466] width 13 height 17
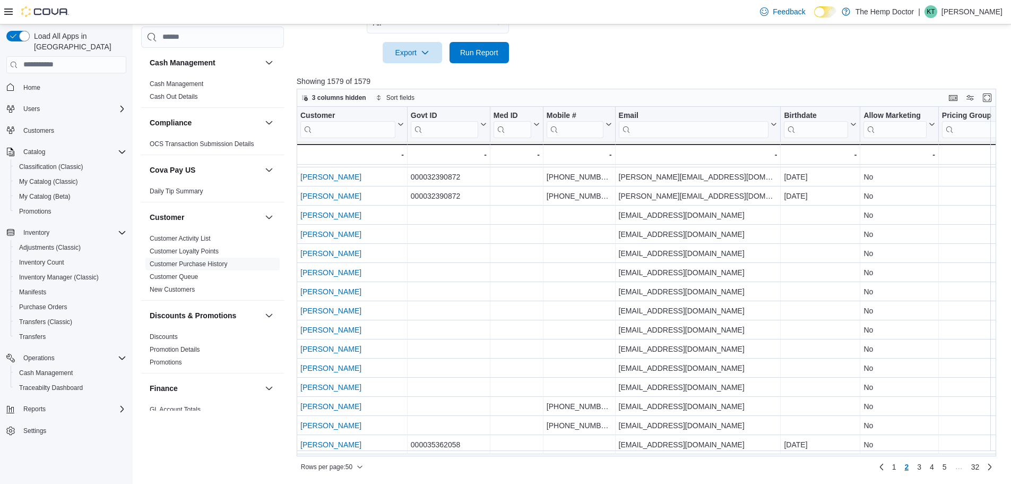
scroll to position [669, 0]
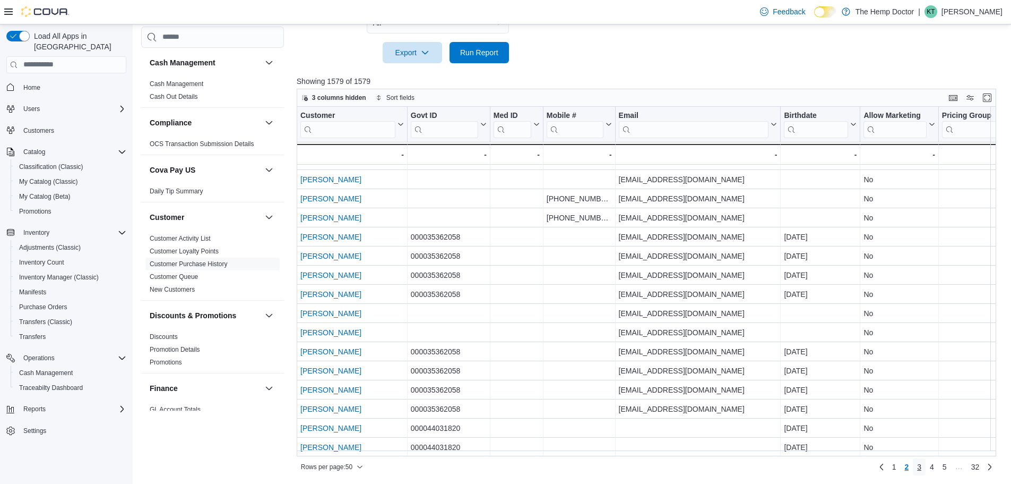
click at [926, 468] on link "3" at bounding box center [919, 466] width 13 height 17
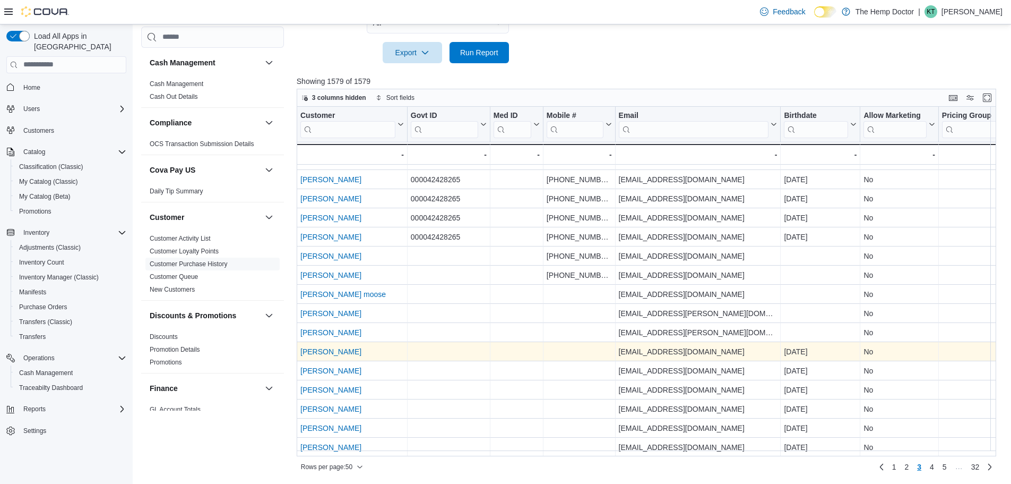
click at [318, 349] on link "Ben Drew" at bounding box center [330, 351] width 61 height 8
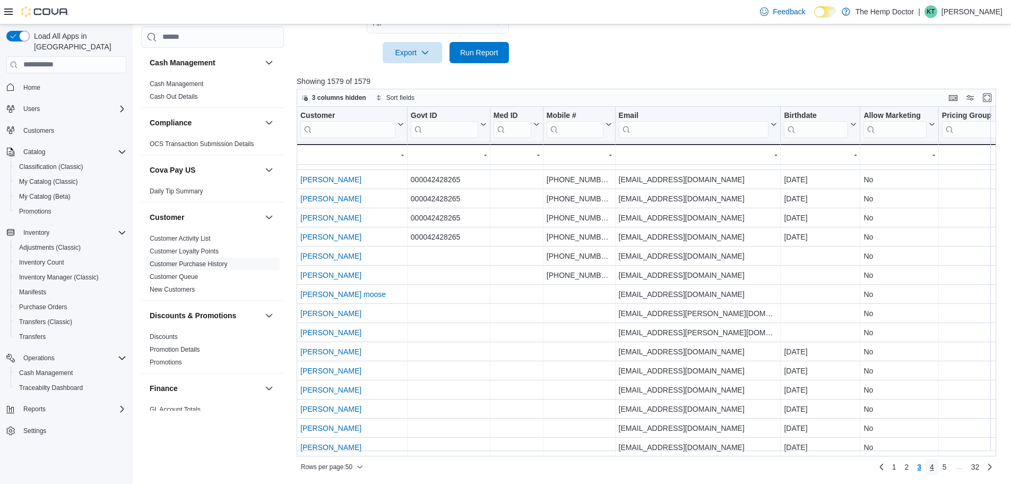
click at [934, 468] on span "4" at bounding box center [932, 466] width 4 height 11
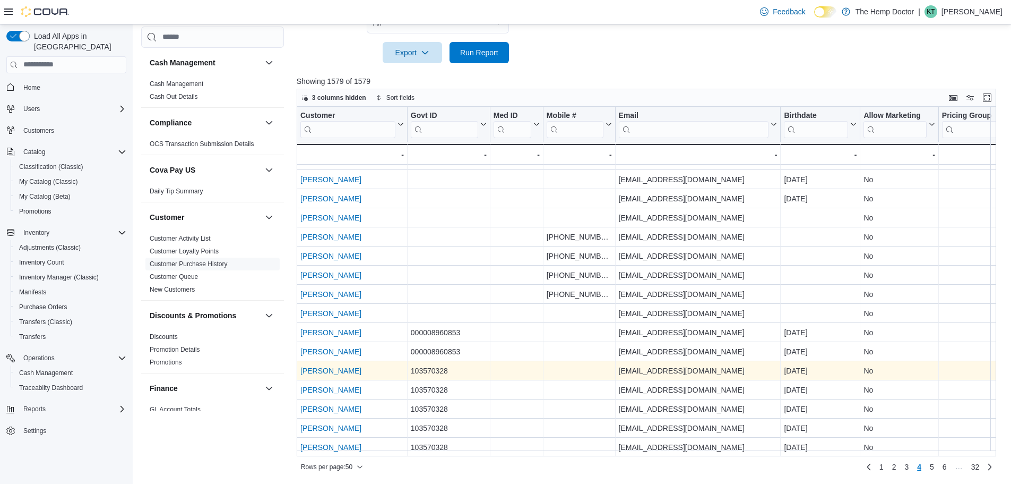
click at [343, 366] on link "Brittany Hairston" at bounding box center [330, 370] width 61 height 8
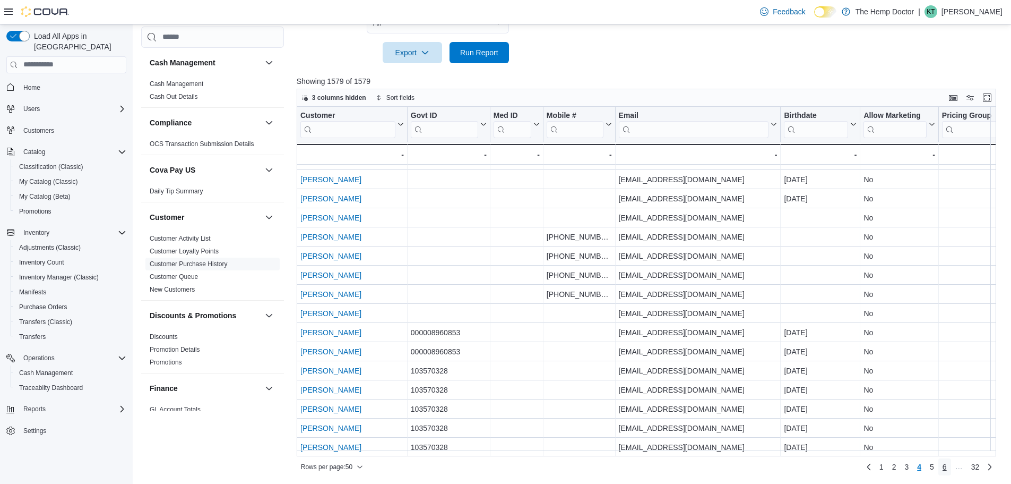
click at [947, 467] on span "6" at bounding box center [945, 466] width 4 height 11
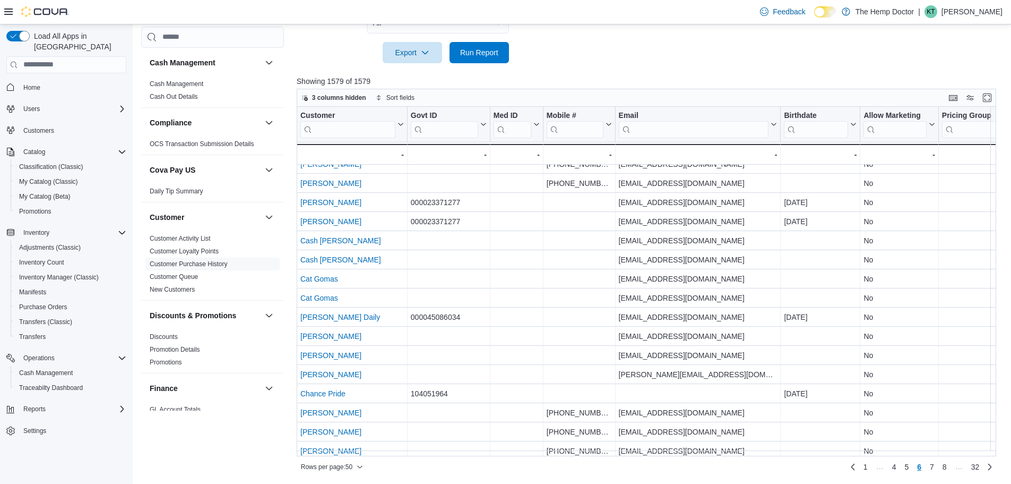
scroll to position [0, 0]
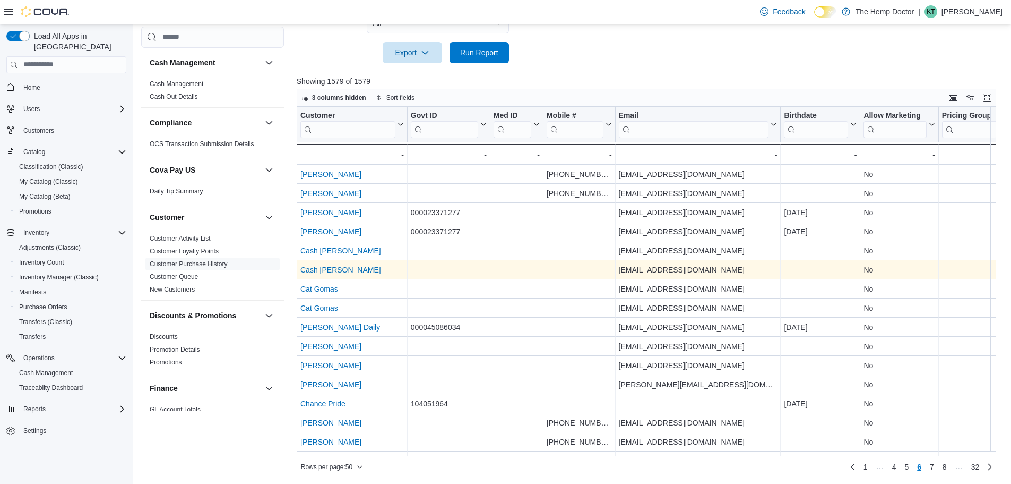
click at [338, 266] on link "Cash Oxendine" at bounding box center [340, 269] width 81 height 8
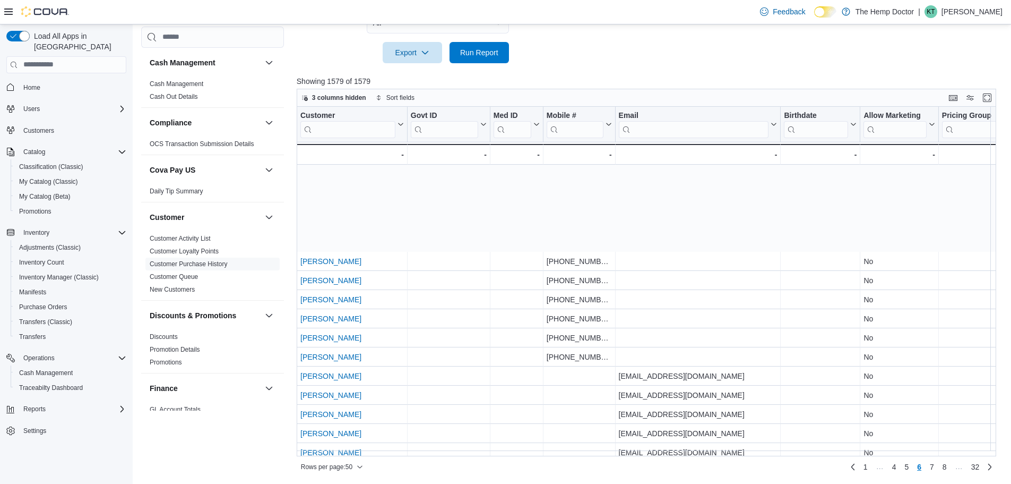
scroll to position [669, 0]
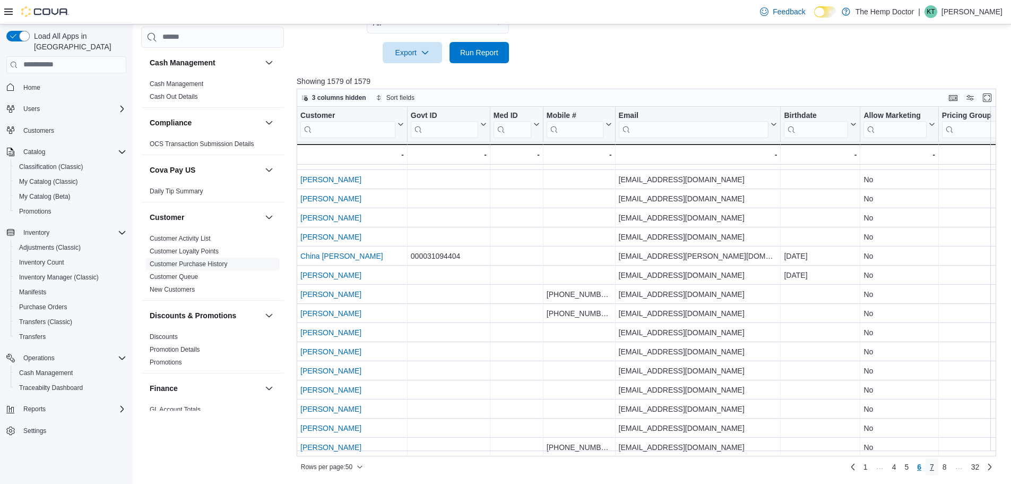
click at [936, 468] on link "7" at bounding box center [932, 466] width 13 height 17
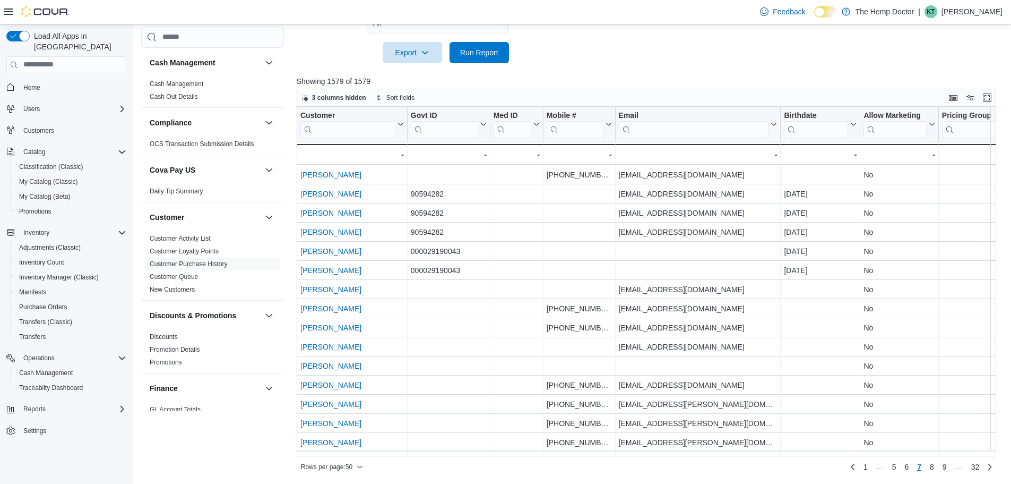
scroll to position [297, 0]
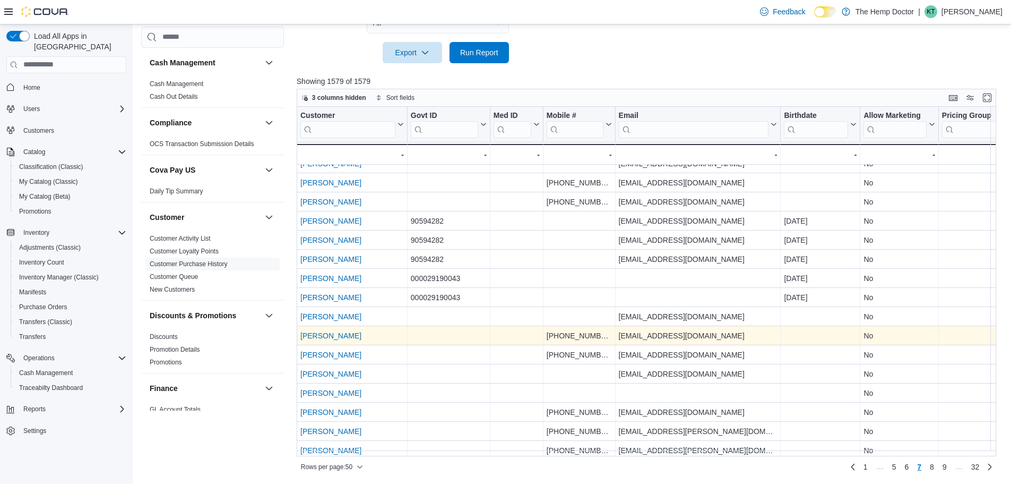
click at [338, 339] on link "Christopher Schlemmer" at bounding box center [330, 335] width 61 height 8
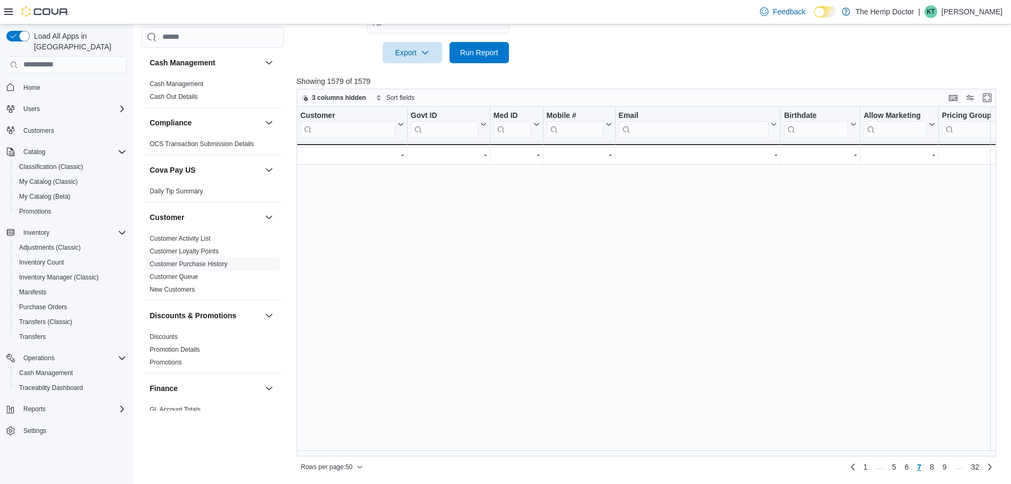
scroll to position [669, 0]
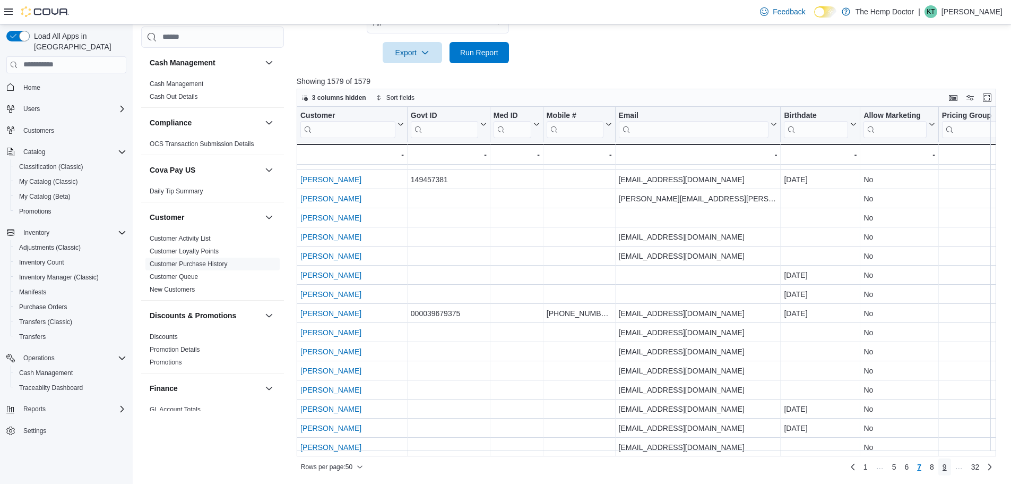
click at [947, 466] on span "9" at bounding box center [945, 466] width 4 height 11
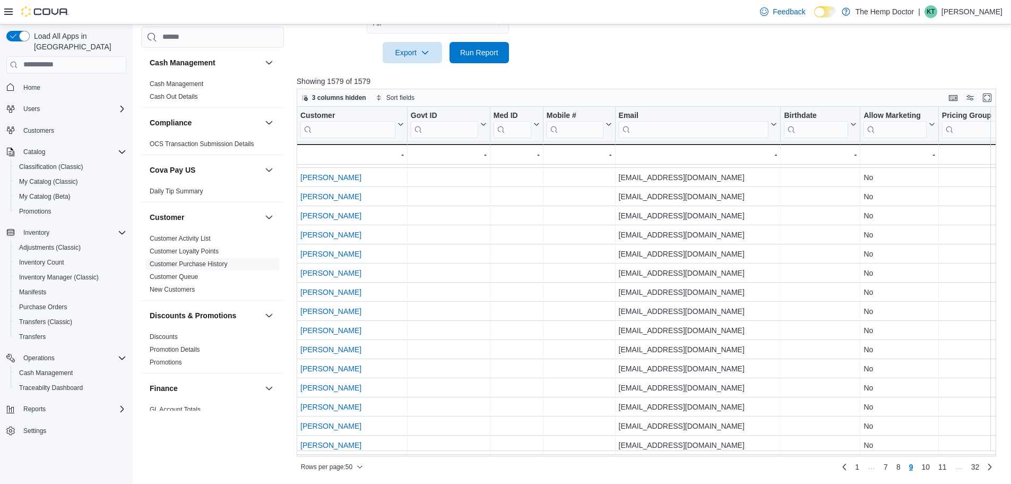
scroll to position [457, 0]
click at [944, 467] on link "11" at bounding box center [942, 466] width 17 height 17
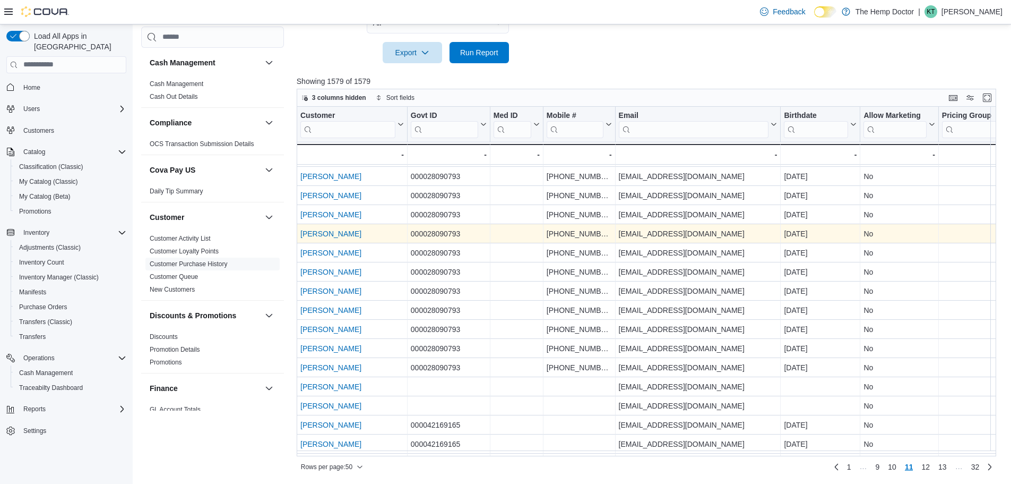
click at [330, 233] on link "[PERSON_NAME]" at bounding box center [330, 233] width 61 height 8
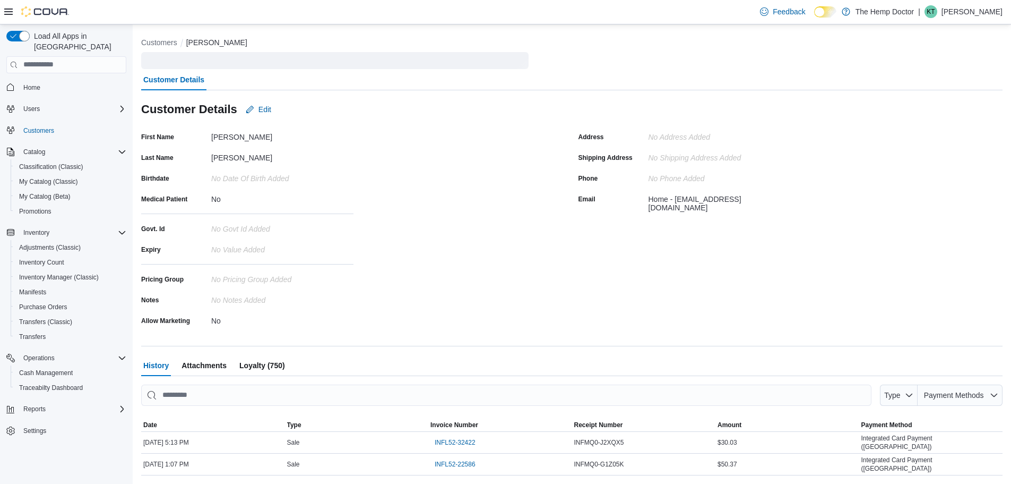
scroll to position [17, 0]
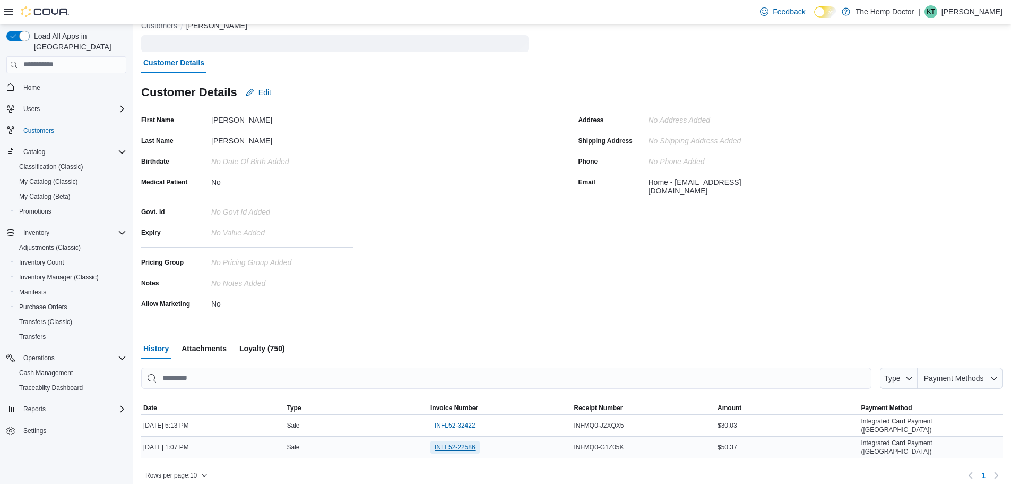
click at [451, 443] on span "INFL52-22586" at bounding box center [455, 447] width 41 height 8
click at [470, 422] on span "INFL52-32422" at bounding box center [455, 425] width 41 height 8
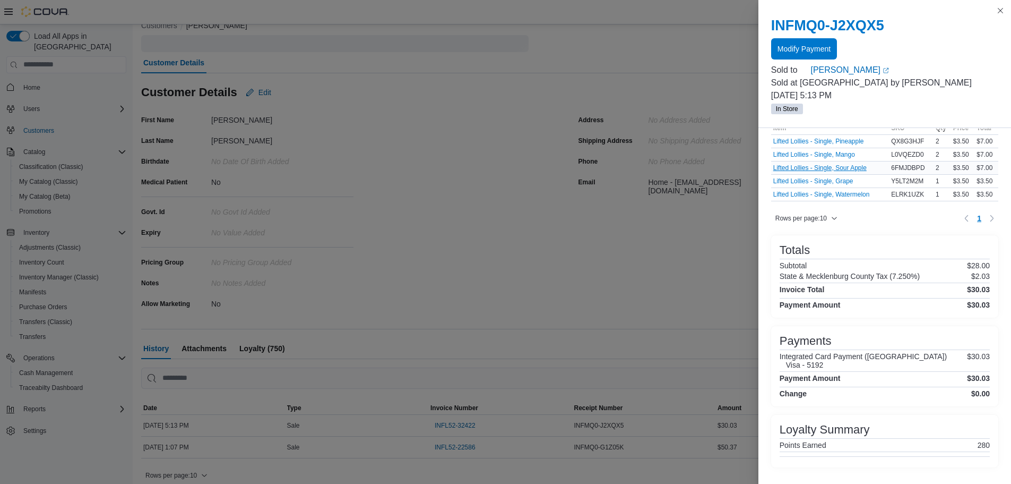
scroll to position [0, 0]
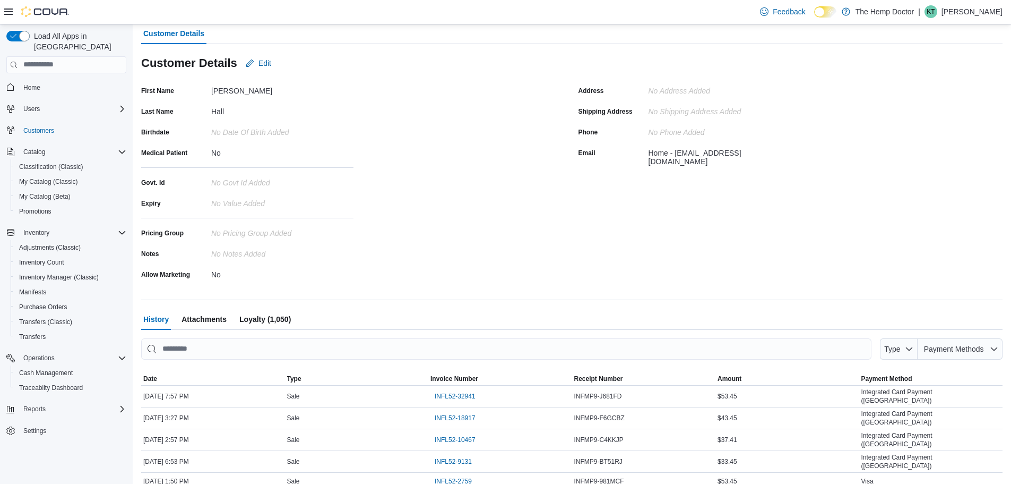
scroll to position [96, 0]
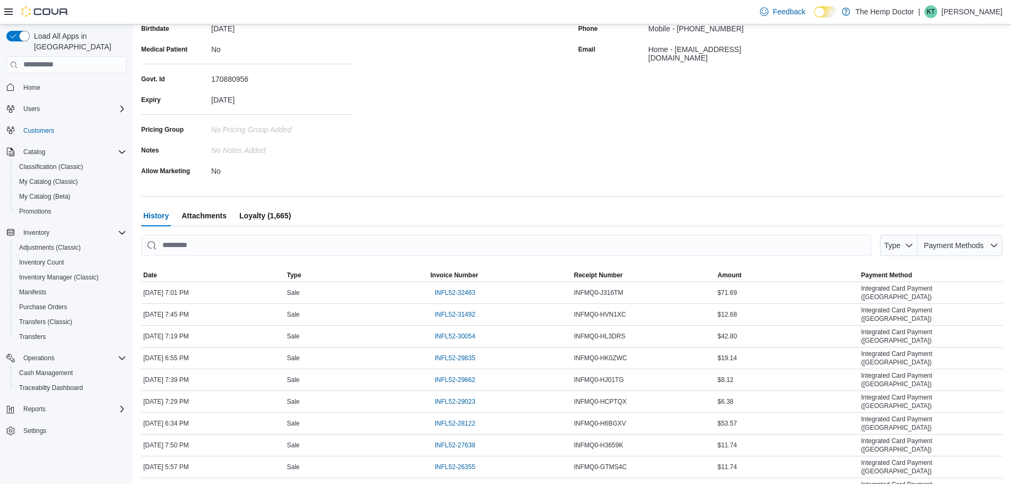
scroll to position [183, 0]
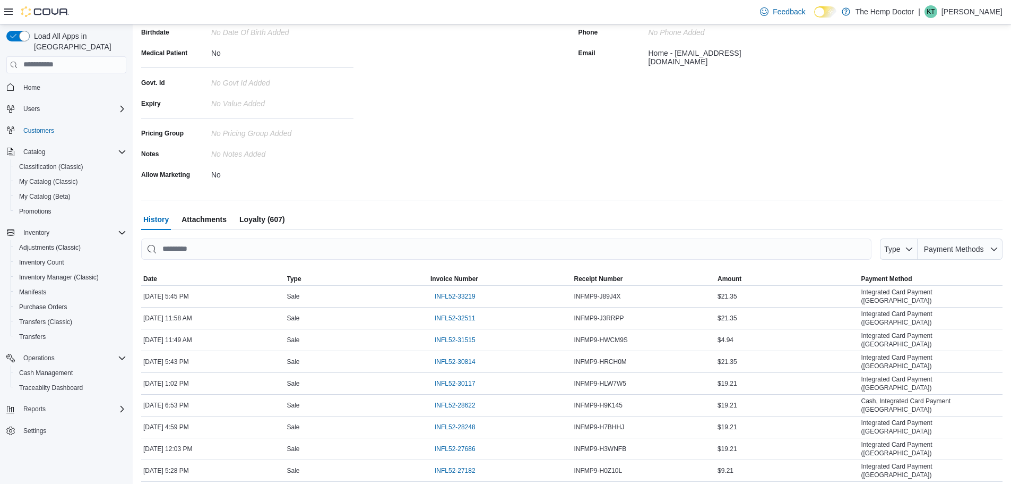
scroll to position [183, 0]
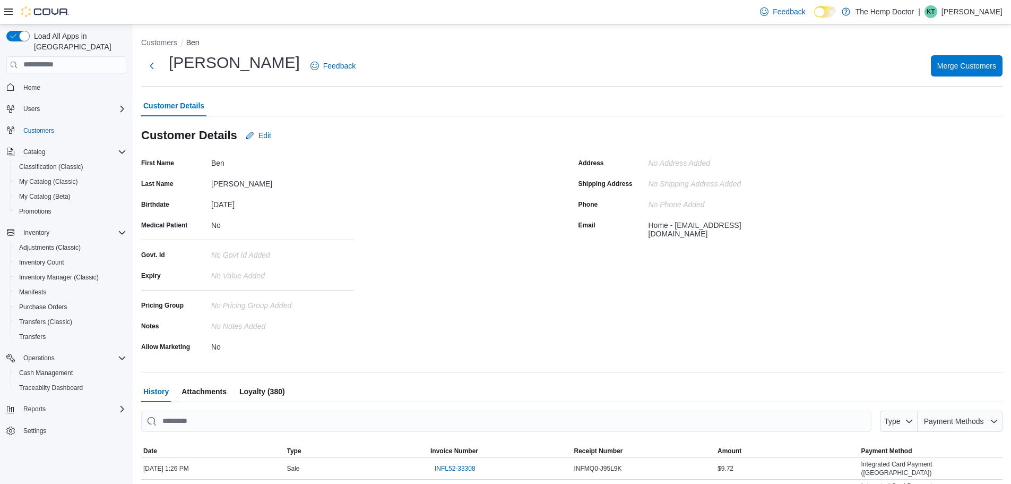
scroll to position [183, 0]
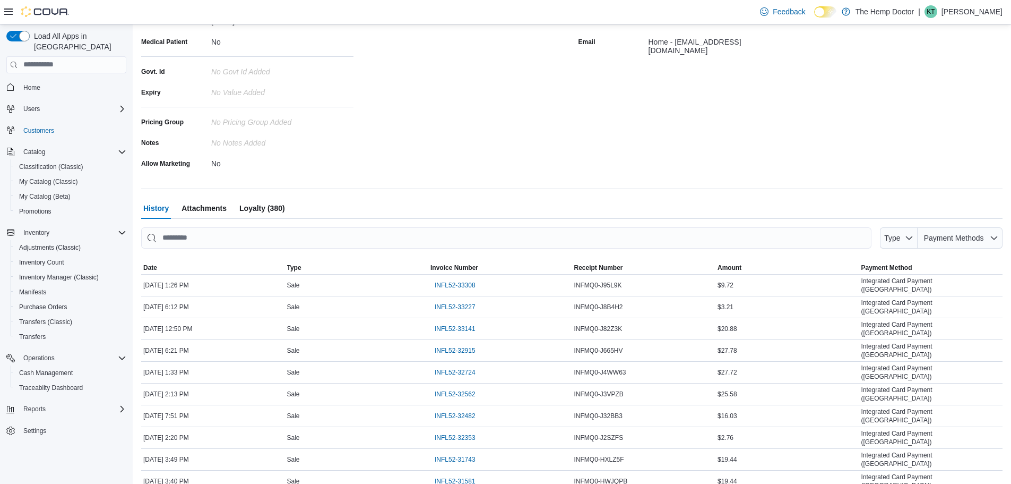
click at [186, 448] on span "50 rows" at bounding box center [191, 445] width 34 height 8
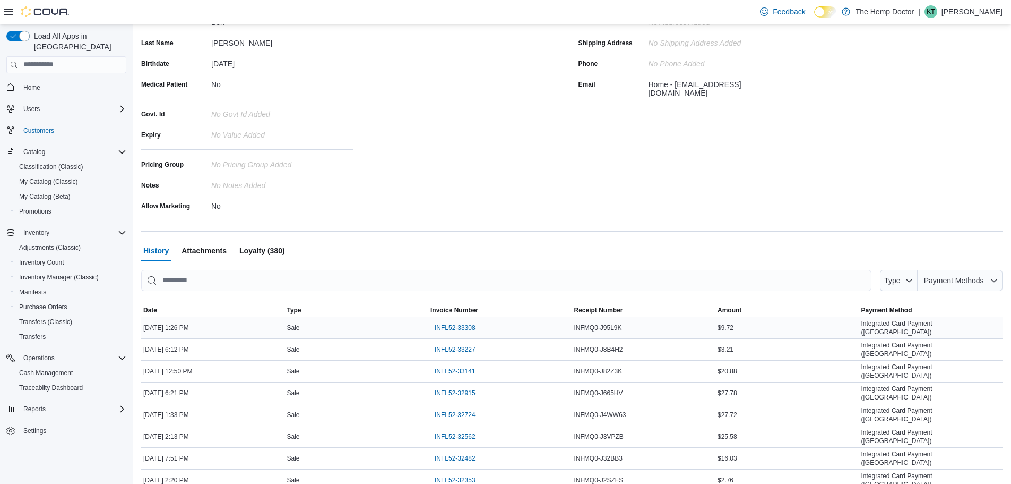
scroll to position [0, 0]
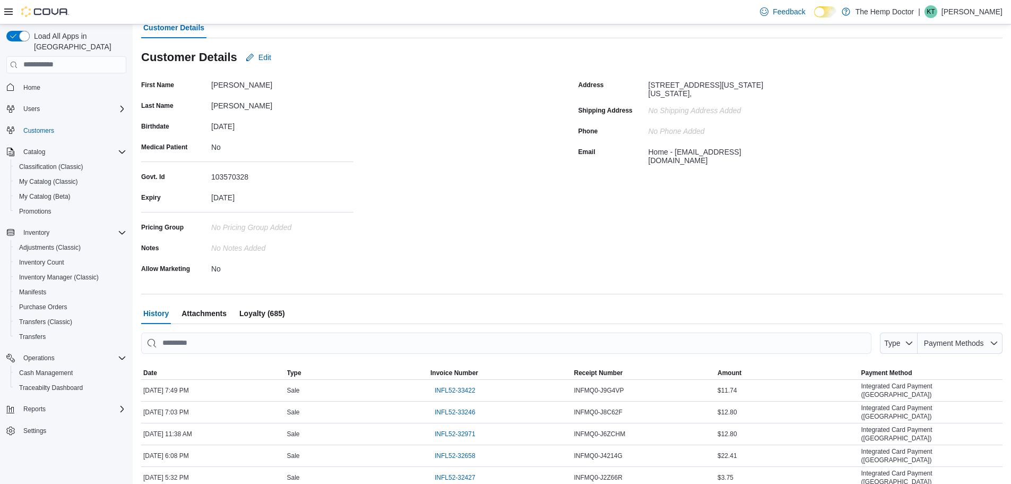
scroll to position [183, 0]
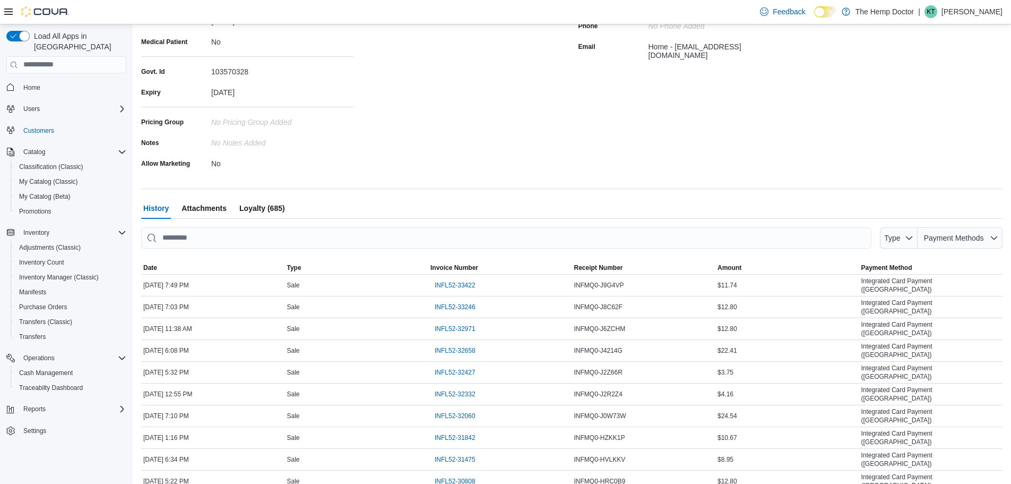
click at [196, 449] on span "50 rows" at bounding box center [191, 445] width 34 height 8
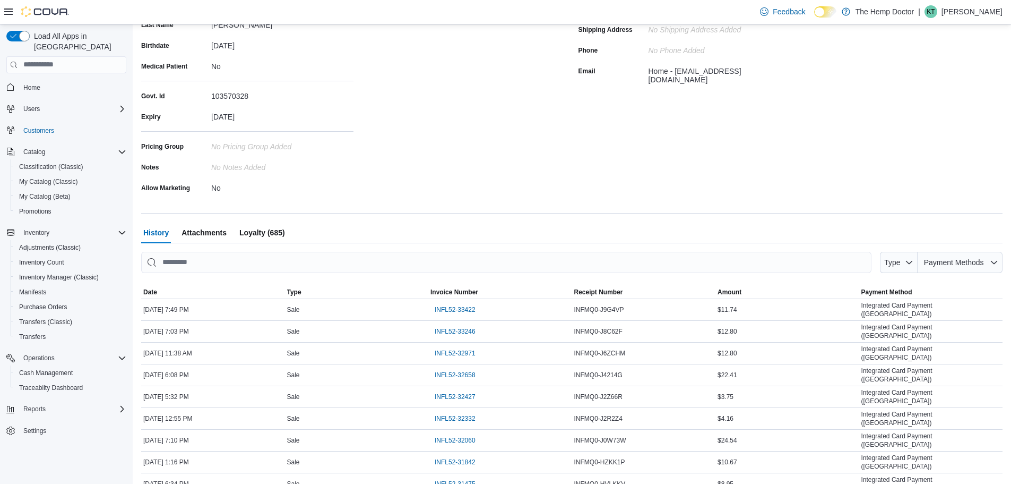
scroll to position [159, 0]
click at [265, 230] on span "Loyalty (685)" at bounding box center [262, 231] width 46 height 21
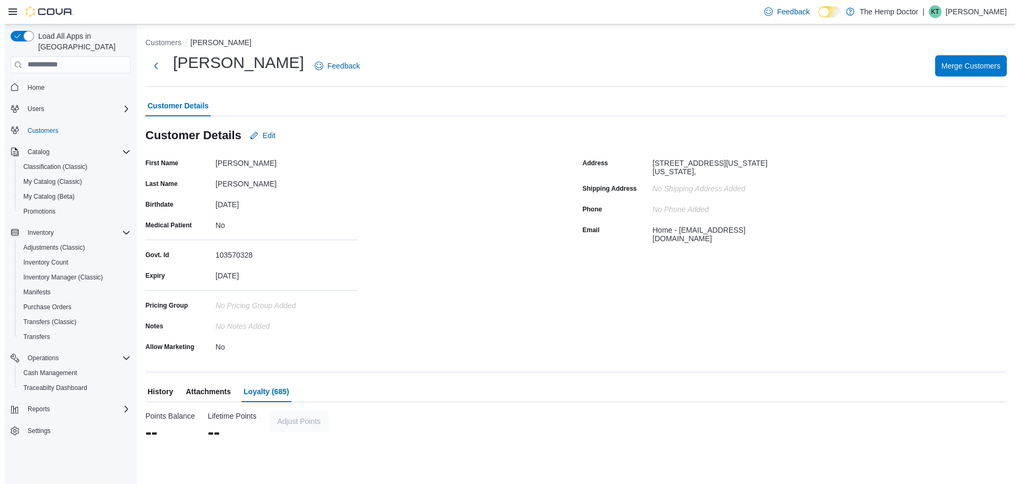
scroll to position [0, 0]
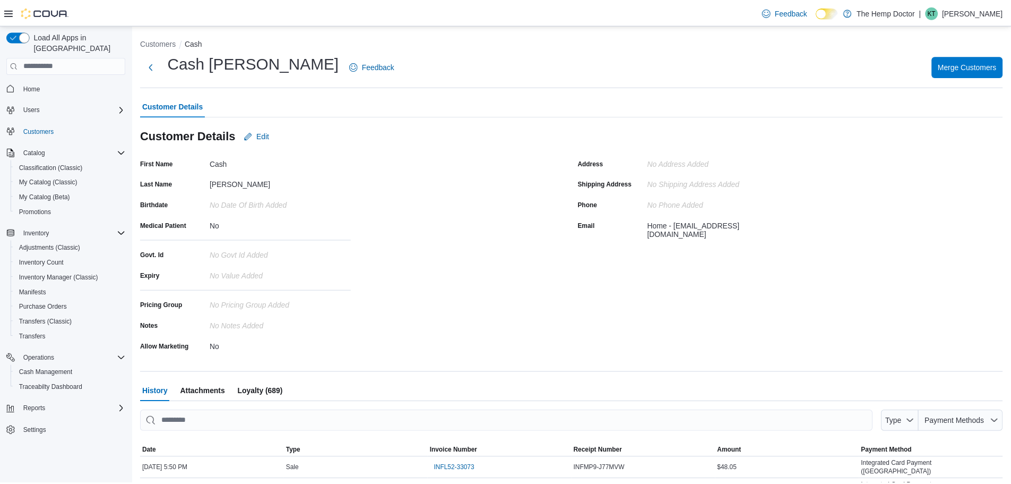
scroll to position [43, 0]
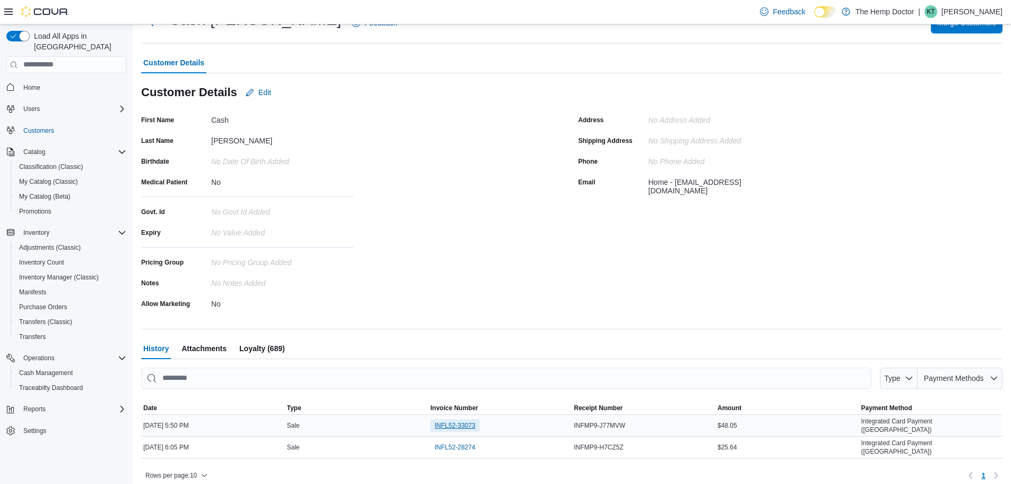
click at [449, 422] on span "INFL52-33073" at bounding box center [455, 425] width 41 height 8
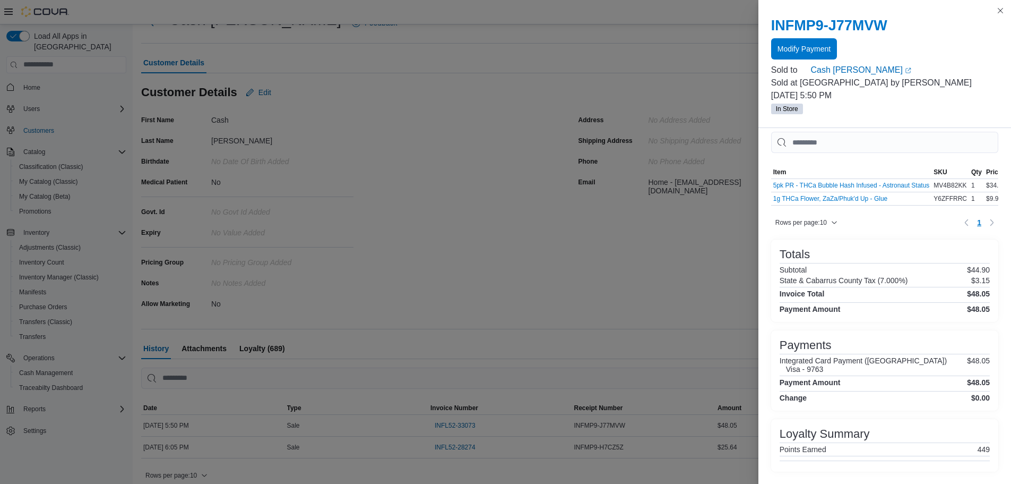
scroll to position [0, 0]
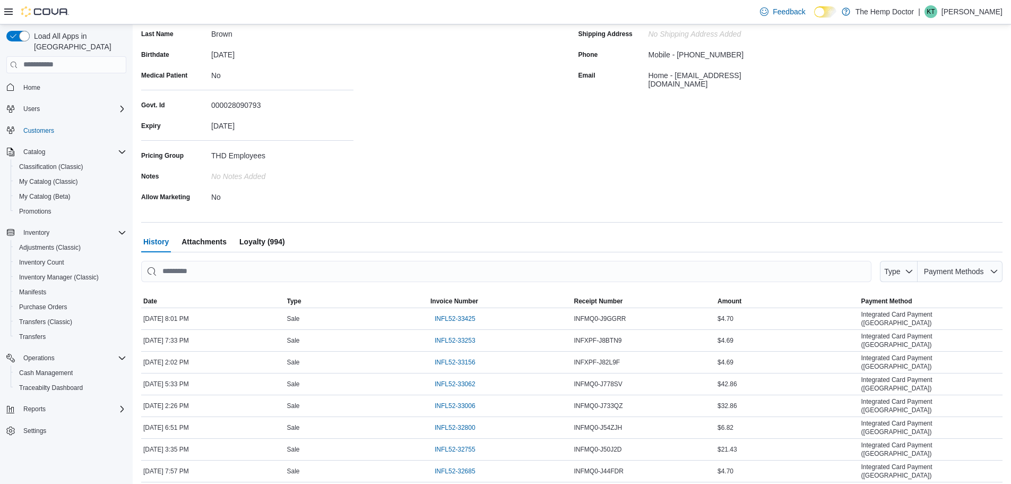
scroll to position [183, 0]
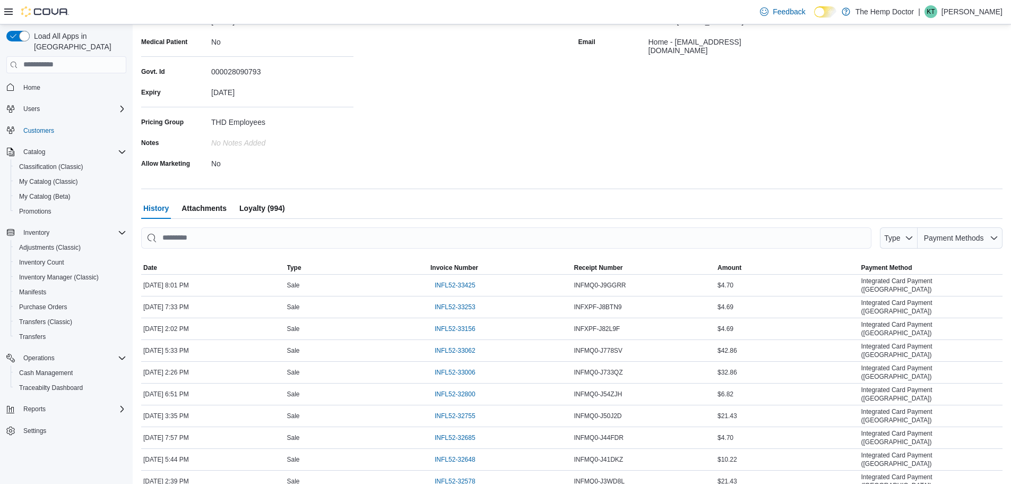
click at [192, 447] on span "50 rows" at bounding box center [191, 445] width 34 height 8
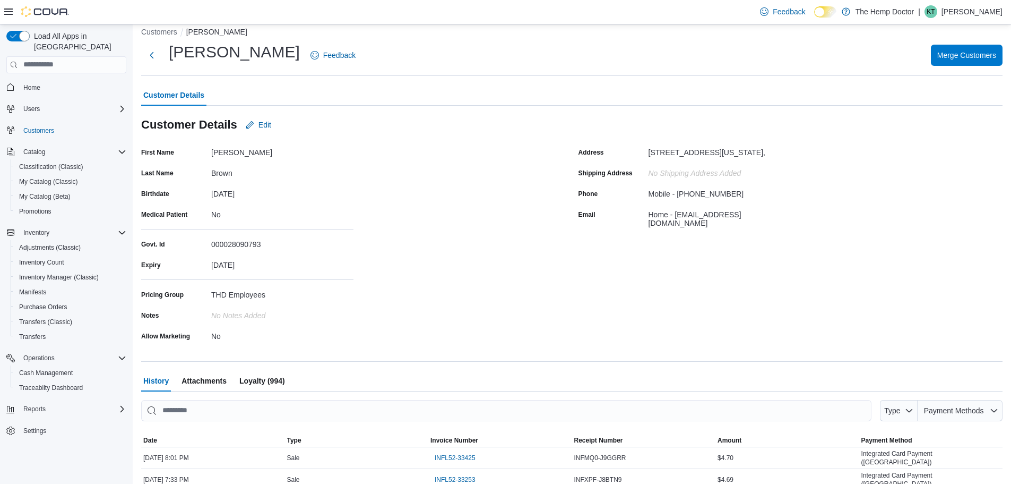
scroll to position [0, 0]
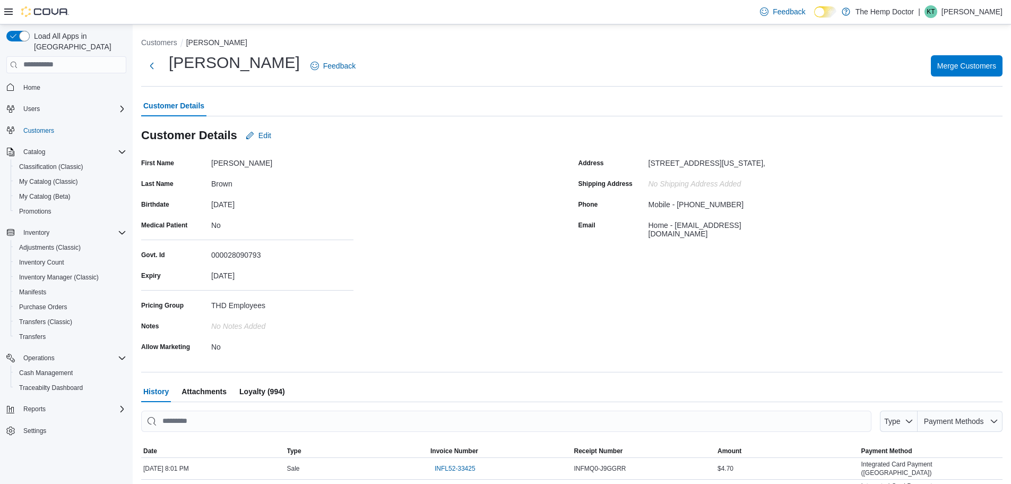
click at [255, 389] on span "Loyalty (994)" at bounding box center [262, 391] width 46 height 21
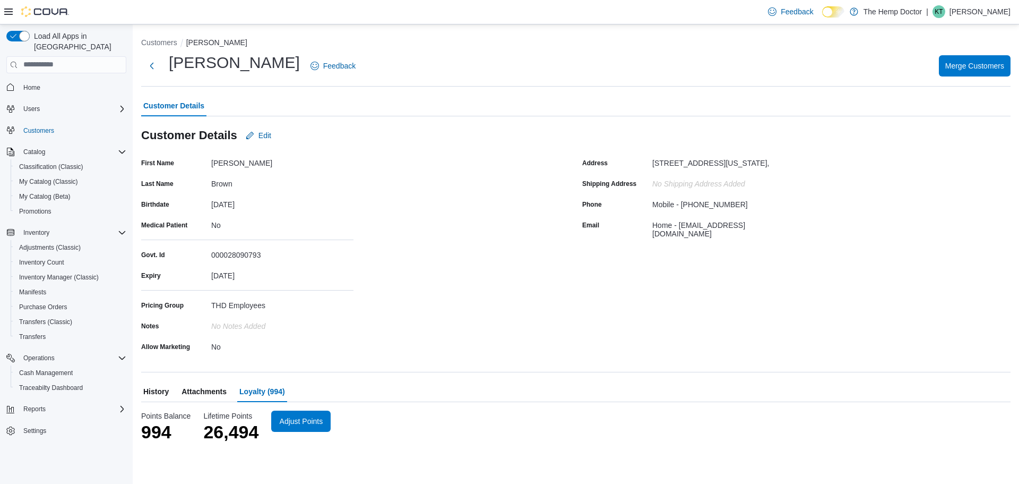
click at [165, 389] on span "History" at bounding box center [155, 391] width 25 height 21
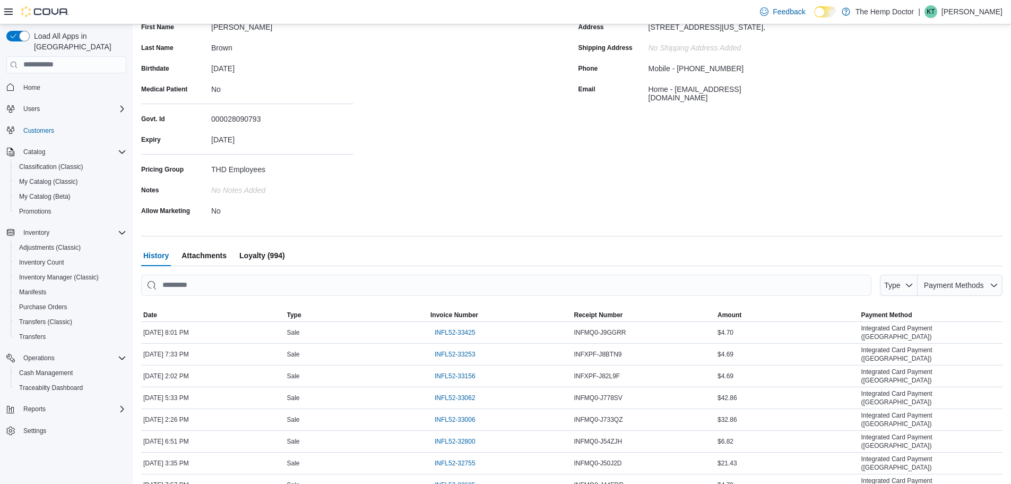
scroll to position [183, 0]
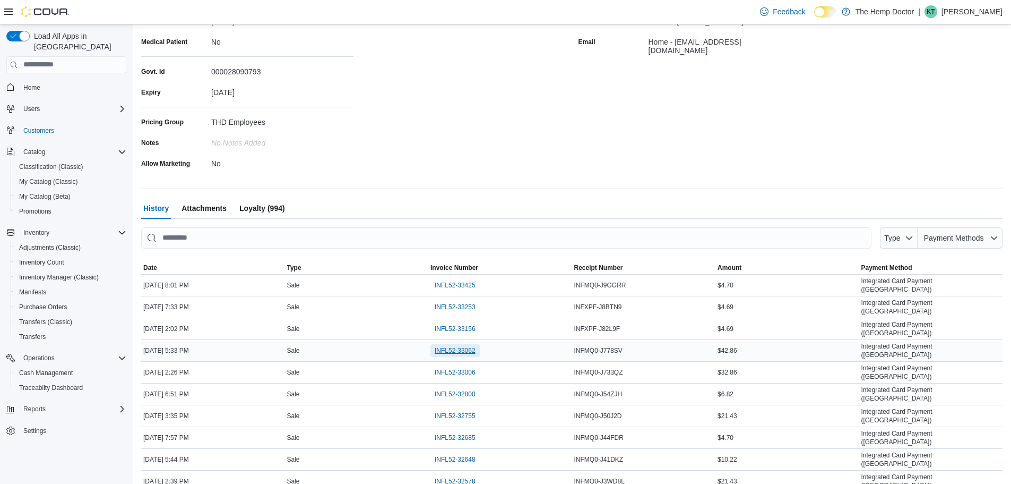
click at [456, 344] on span "INFL52-33062" at bounding box center [455, 350] width 41 height 13
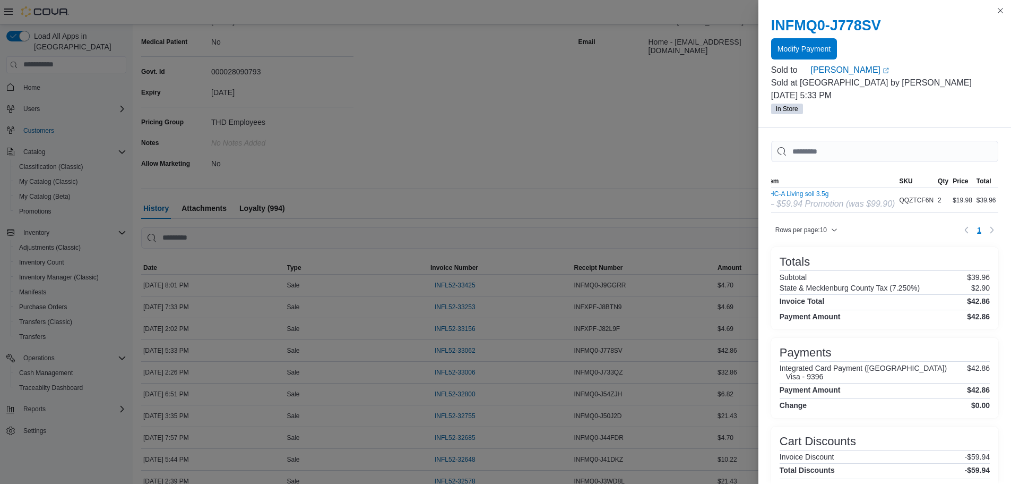
scroll to position [0, 0]
